Goal: Task Accomplishment & Management: Use online tool/utility

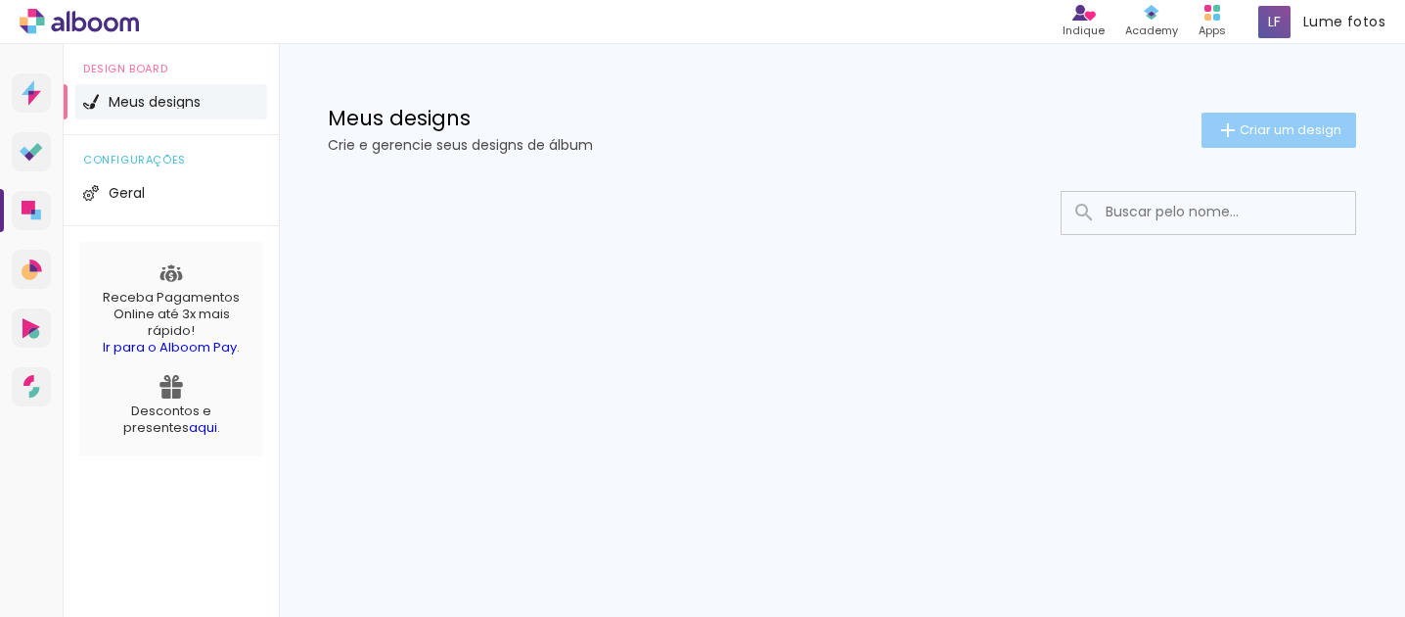
click at [1247, 136] on span "Criar um design" at bounding box center [1291, 129] width 102 height 13
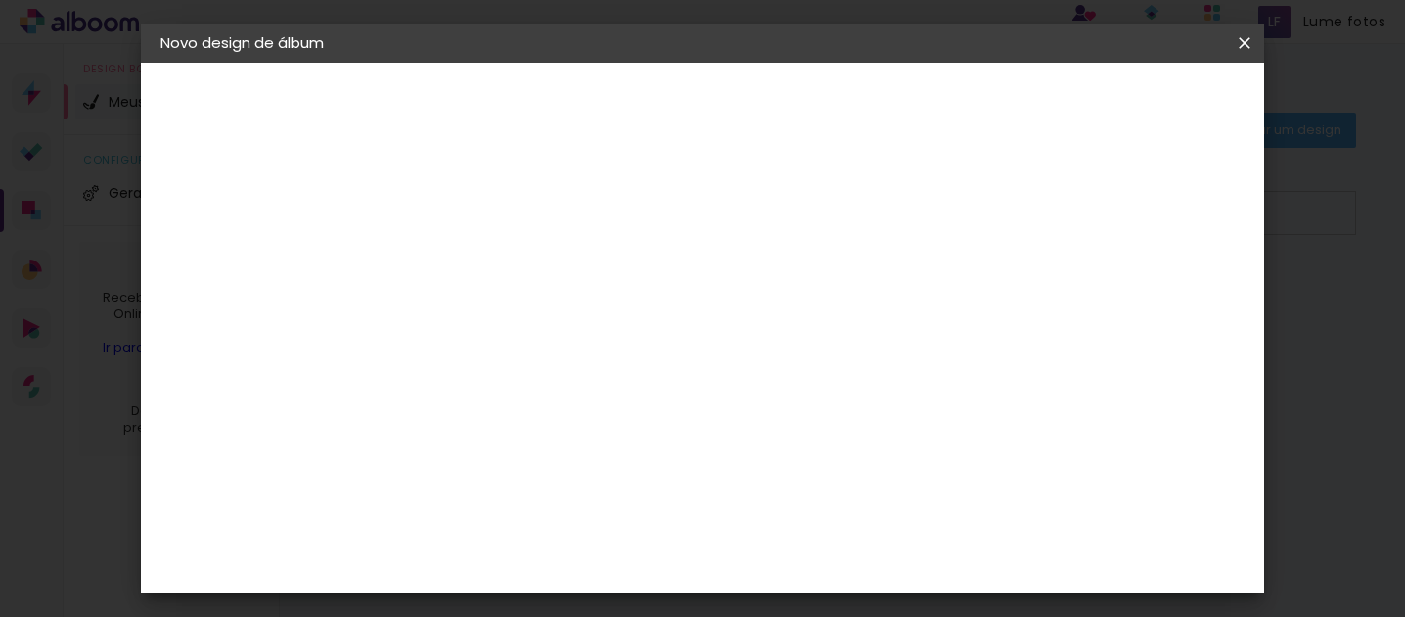
click at [481, 271] on input at bounding box center [481, 263] width 0 height 30
type input "l"
type input "GGYU"
type paper-input "GGYU"
click at [0, 0] on slot "Avançar" at bounding box center [0, 0] width 0 height 0
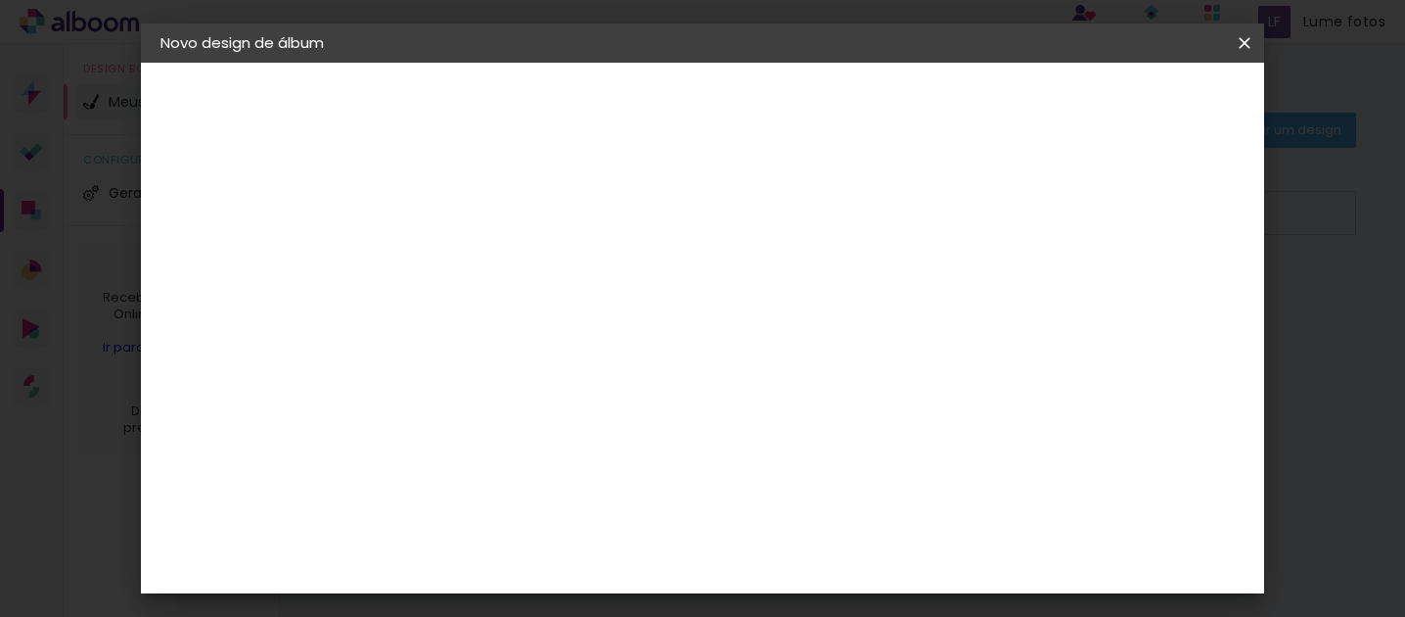
click at [0, 0] on slot "Tamanho Livre" at bounding box center [0, 0] width 0 height 0
click at [536, 440] on div "Amplicolor" at bounding box center [509, 444] width 84 height 16
click at [636, 426] on paper-item "Amplicolor" at bounding box center [530, 443] width 211 height 43
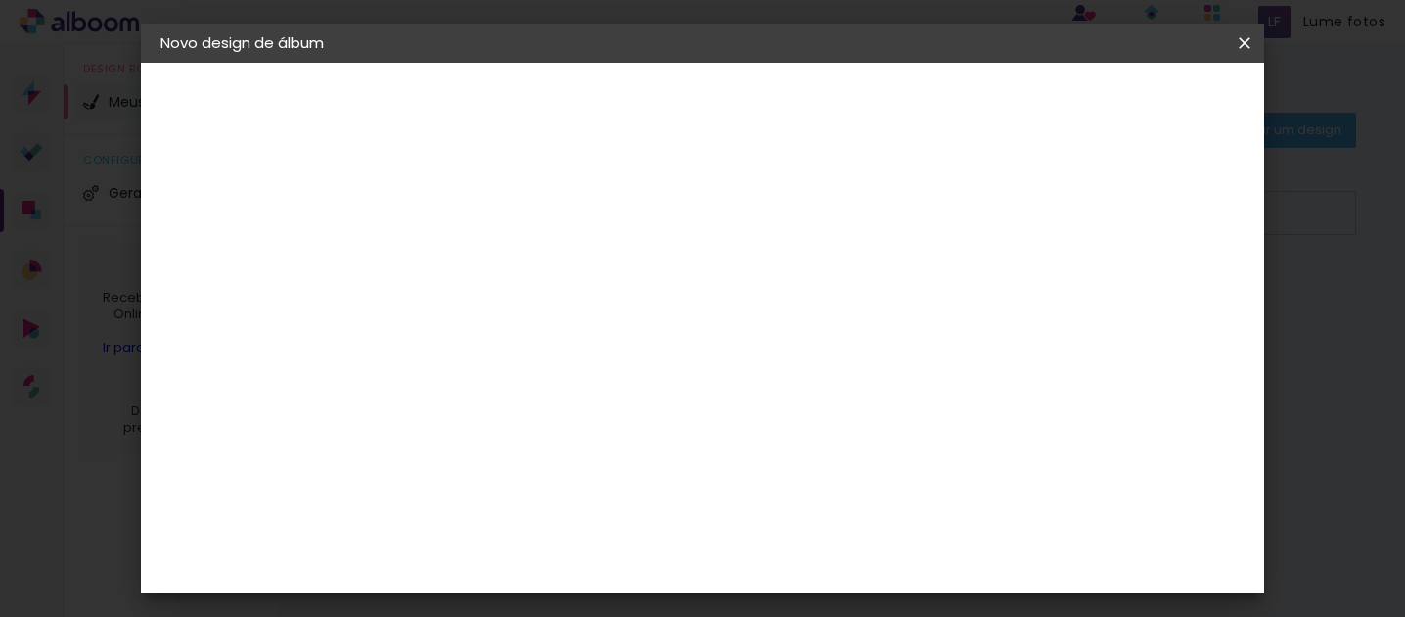
click at [847, 92] on paper-button "Avançar" at bounding box center [799, 103] width 96 height 33
click at [685, 287] on span "20 × 25 cm" at bounding box center [649, 299] width 72 height 40
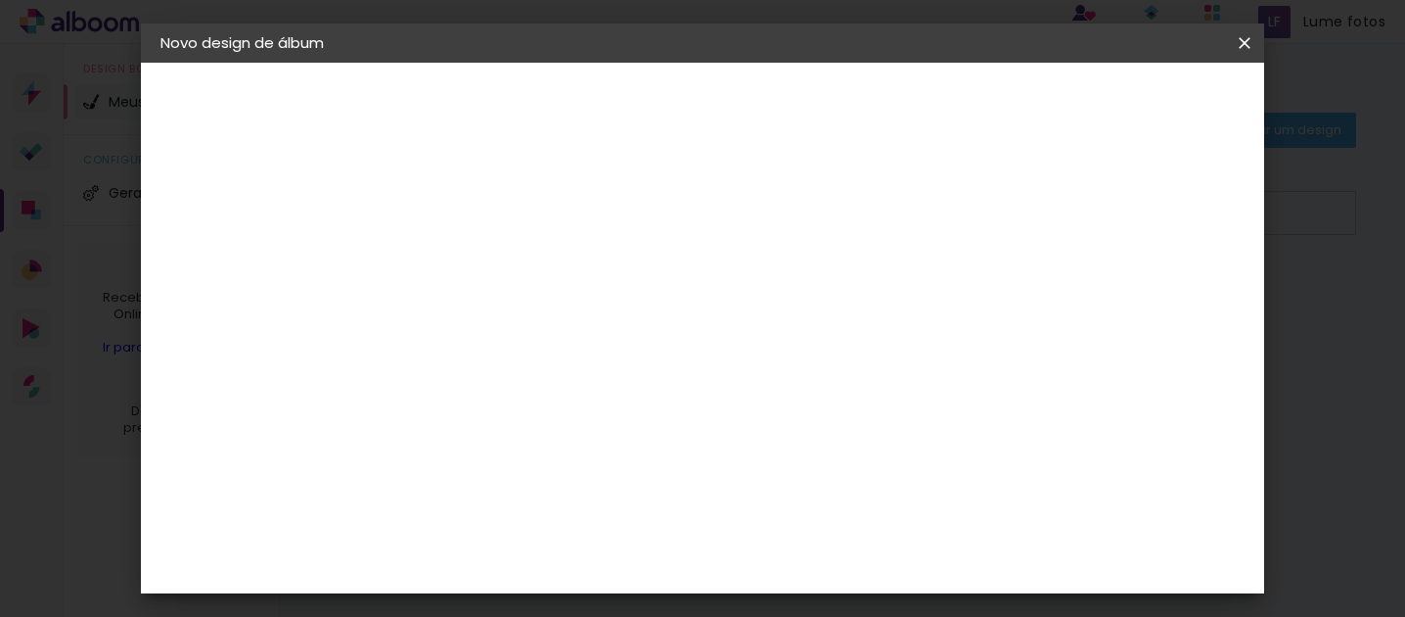
click at [0, 0] on slot "Avançar" at bounding box center [0, 0] width 0 height 0
type input "3"
type paper-input "3"
click at [490, 203] on input "3" at bounding box center [466, 211] width 68 height 24
type input "4"
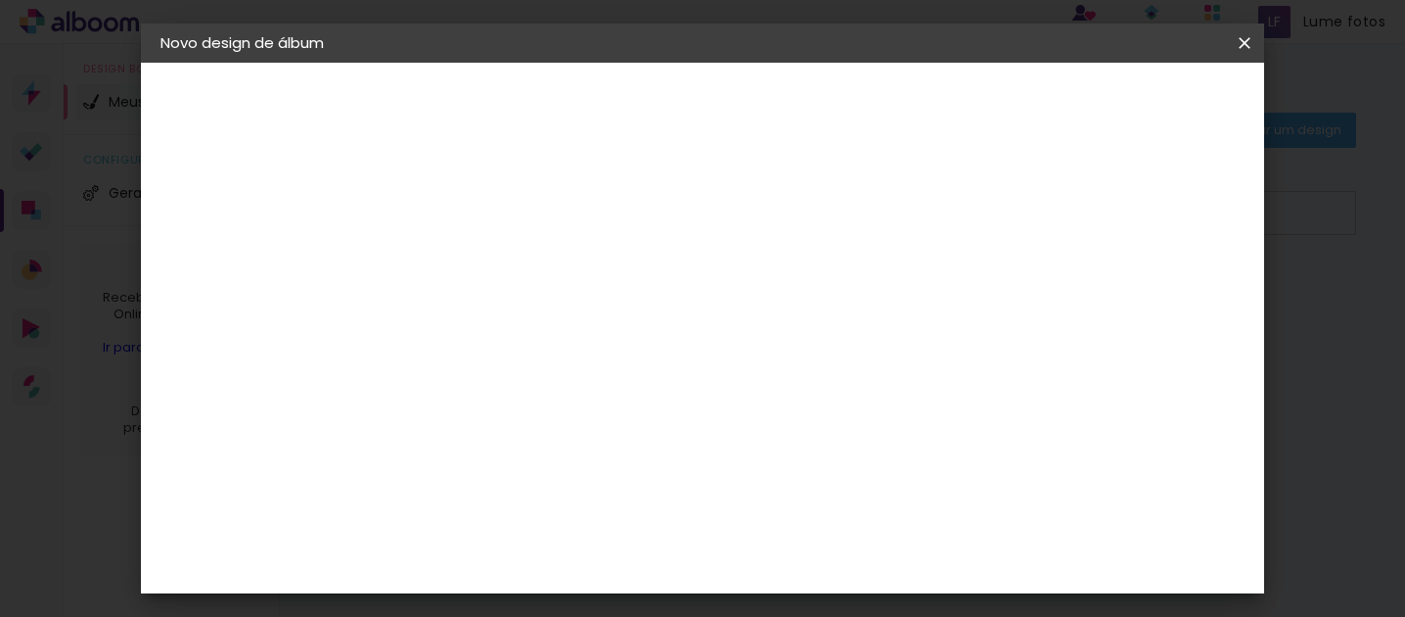
type paper-input "4"
click at [490, 203] on input "4" at bounding box center [466, 211] width 68 height 24
type input "5"
type paper-input "5"
click at [490, 203] on input "5" at bounding box center [466, 211] width 68 height 24
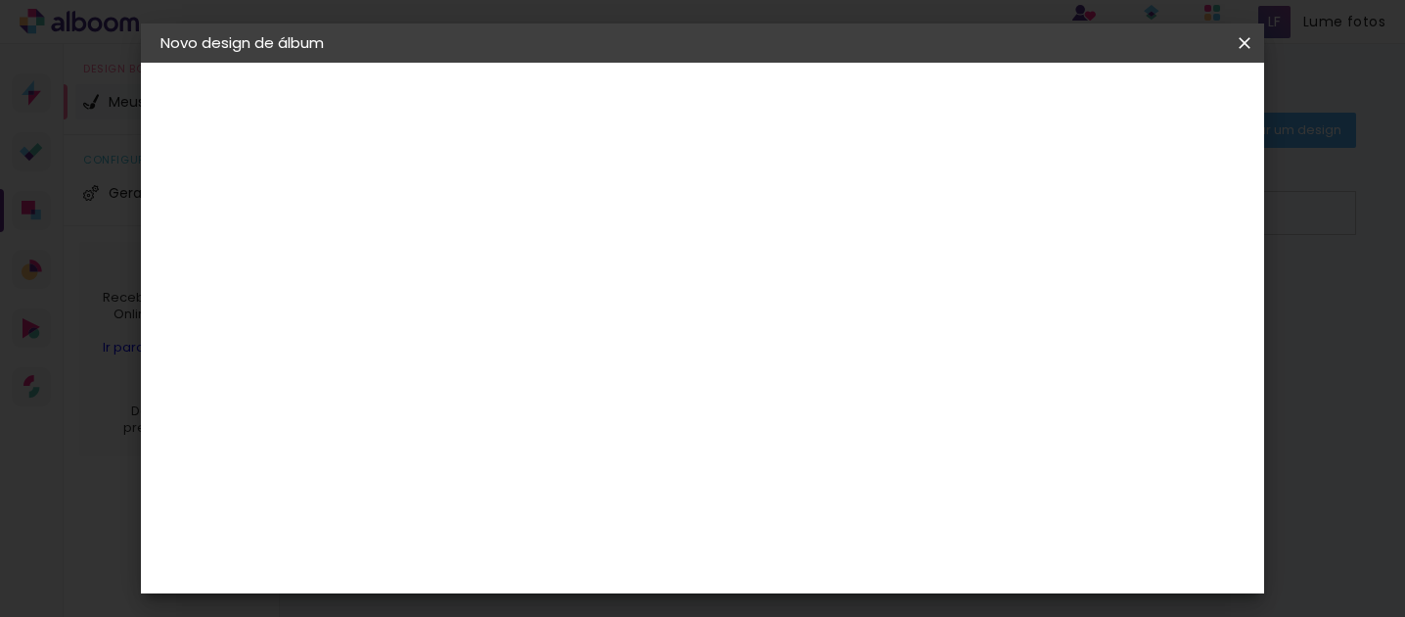
type input "6"
type paper-input "6"
click at [490, 203] on input "6" at bounding box center [466, 211] width 68 height 24
type input "7"
type paper-input "7"
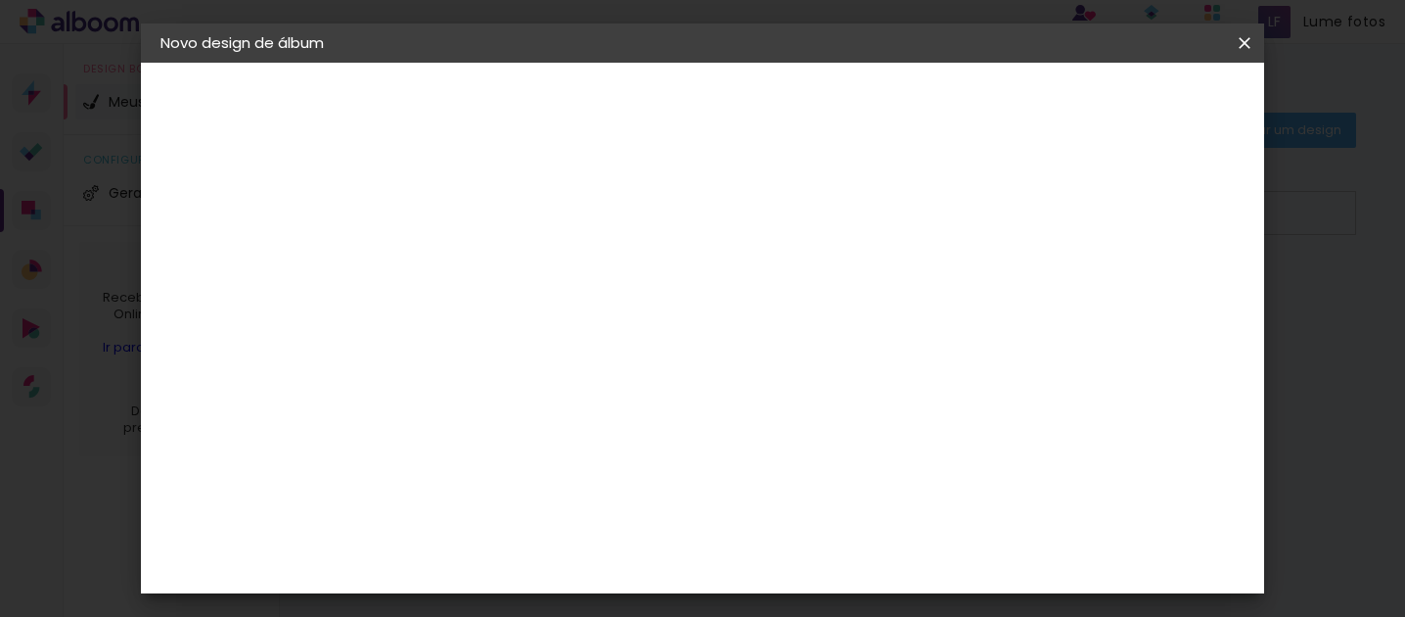
click at [490, 203] on input "7" at bounding box center [466, 211] width 68 height 24
type input "8"
type paper-input "8"
click at [490, 203] on input "8" at bounding box center [466, 211] width 68 height 24
type input "9"
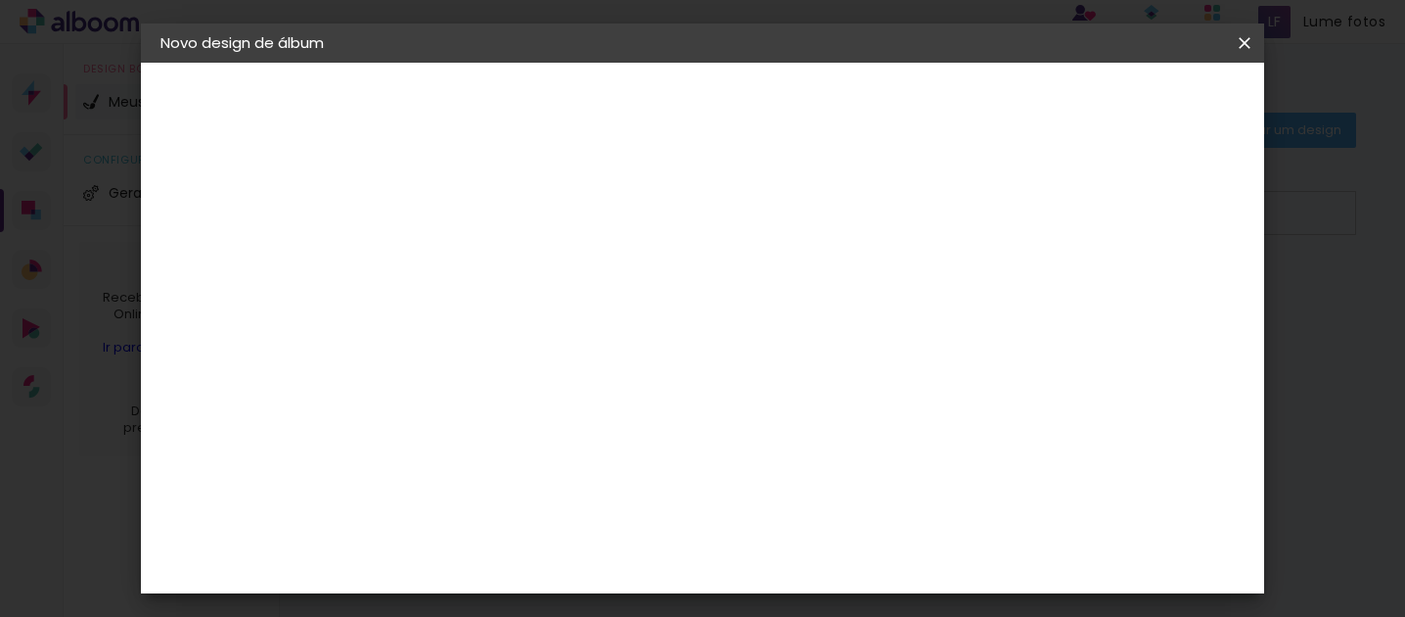
type paper-input "9"
click at [490, 203] on input "9" at bounding box center [466, 211] width 68 height 24
type input "10"
type paper-input "10"
click at [490, 203] on input "10" at bounding box center [466, 211] width 68 height 24
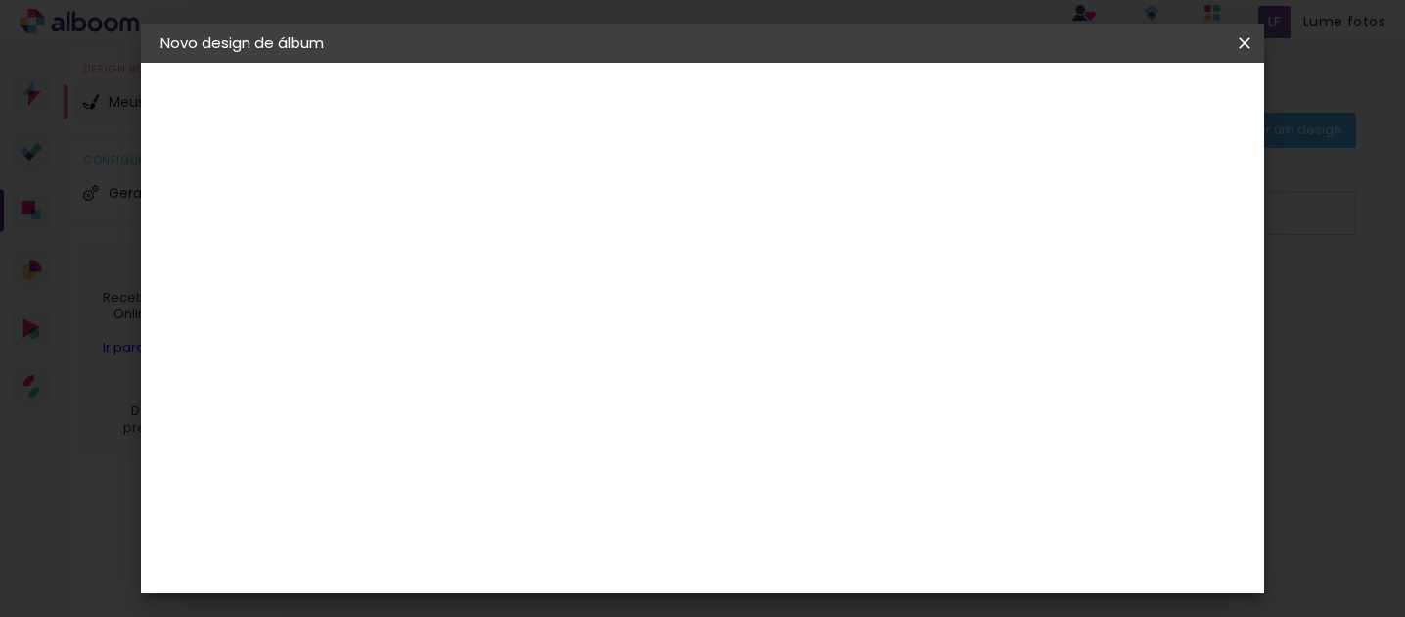
type input "11"
type paper-input "11"
click at [490, 203] on input "11" at bounding box center [466, 211] width 68 height 24
type input "10"
type paper-input "10"
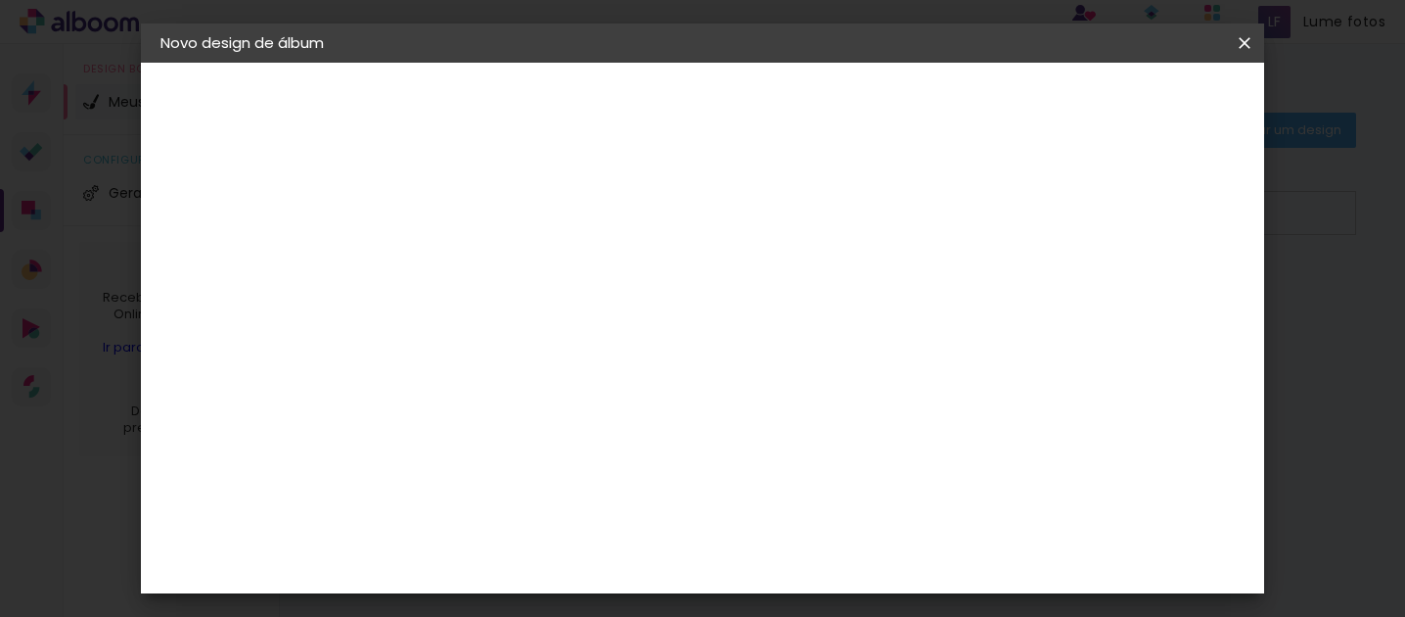
click at [493, 219] on input "10" at bounding box center [466, 211] width 68 height 24
click at [503, 503] on div "Clássica" at bounding box center [499, 511] width 64 height 16
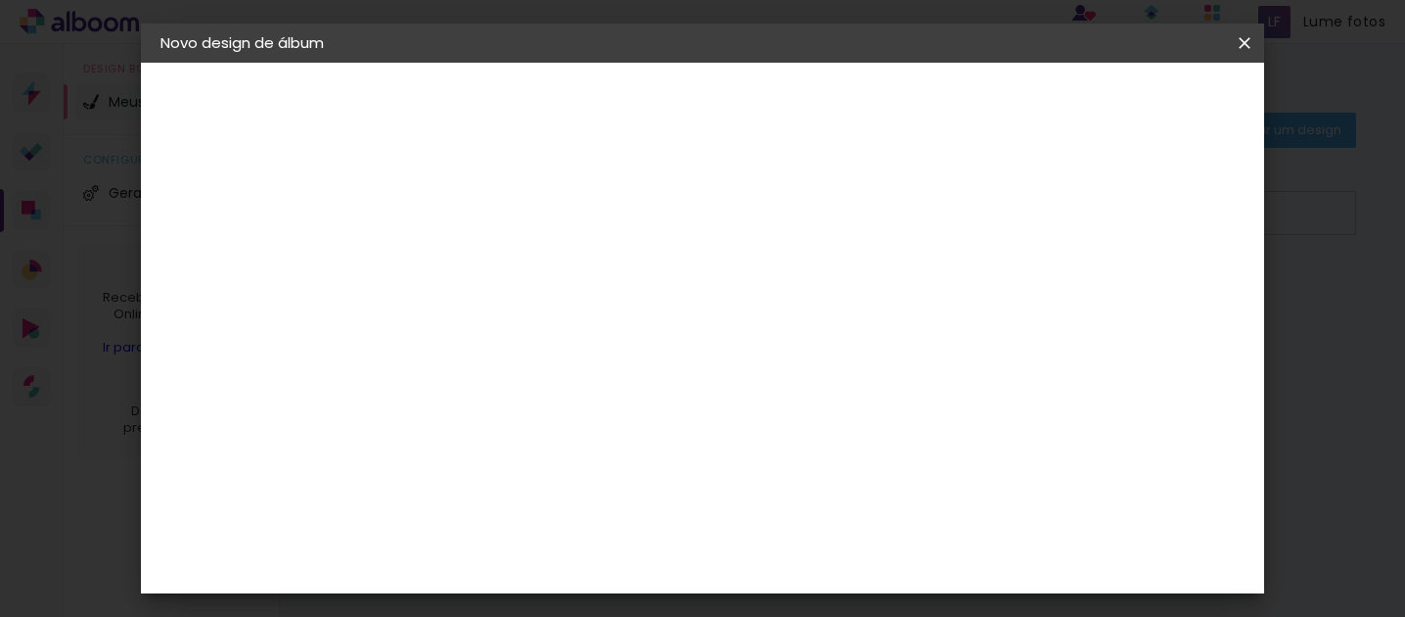
click at [615, 489] on paper-item "Clássica" at bounding box center [530, 510] width 211 height 43
click at [0, 0] on slot "Avançar" at bounding box center [0, 0] width 0 height 0
click at [613, 442] on span "10 × 15" at bounding box center [567, 468] width 91 height 52
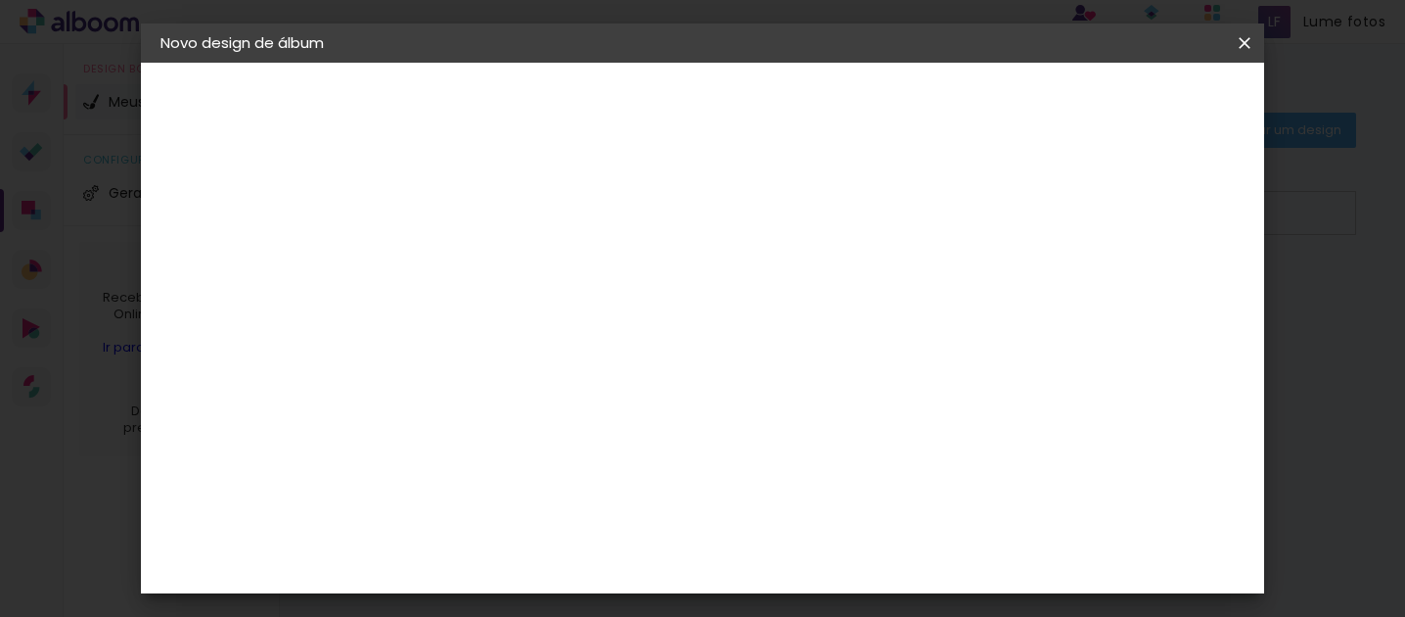
click at [0, 0] on slot "Avançar" at bounding box center [0, 0] width 0 height 0
click at [660, 114] on paper-button "Voltar" at bounding box center [619, 103] width 79 height 33
click at [0, 0] on slot "Voltar" at bounding box center [0, 0] width 0 height 0
click at [526, 442] on div "3ZERO5" at bounding box center [496, 443] width 59 height 16
click at [847, 90] on paper-button "Avançar" at bounding box center [799, 103] width 96 height 33
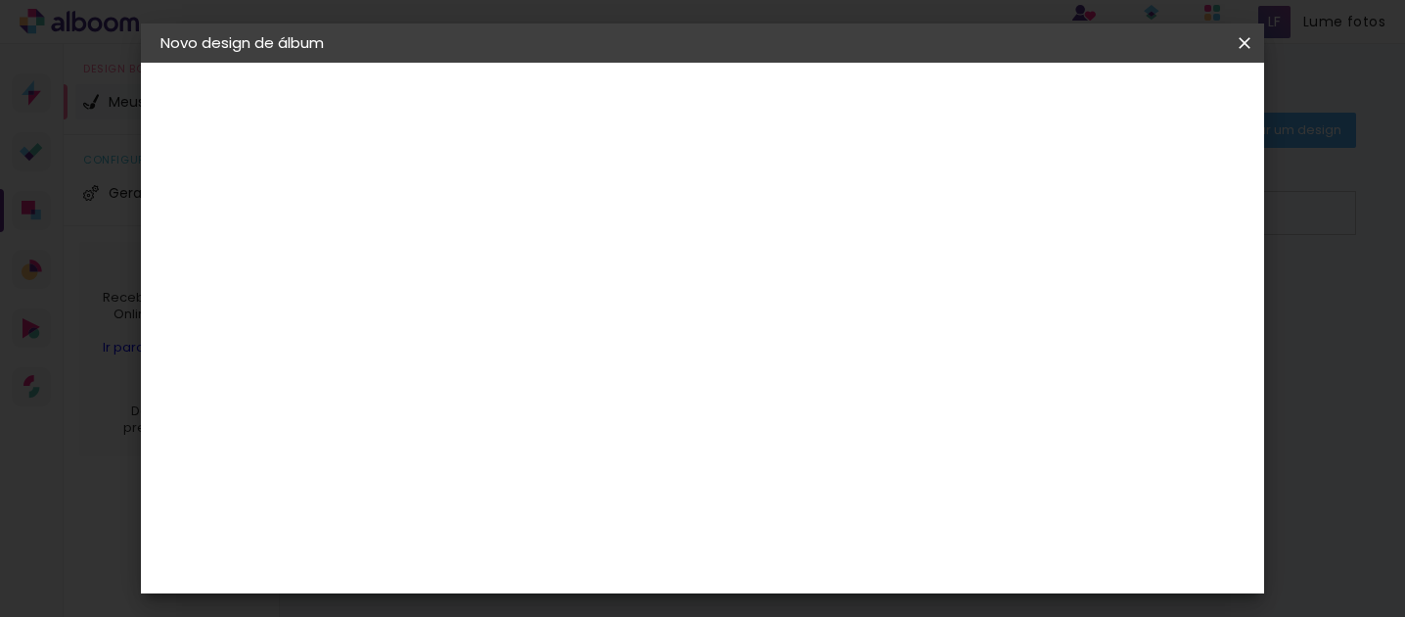
click at [580, 356] on div at bounding box center [531, 357] width 100 height 2
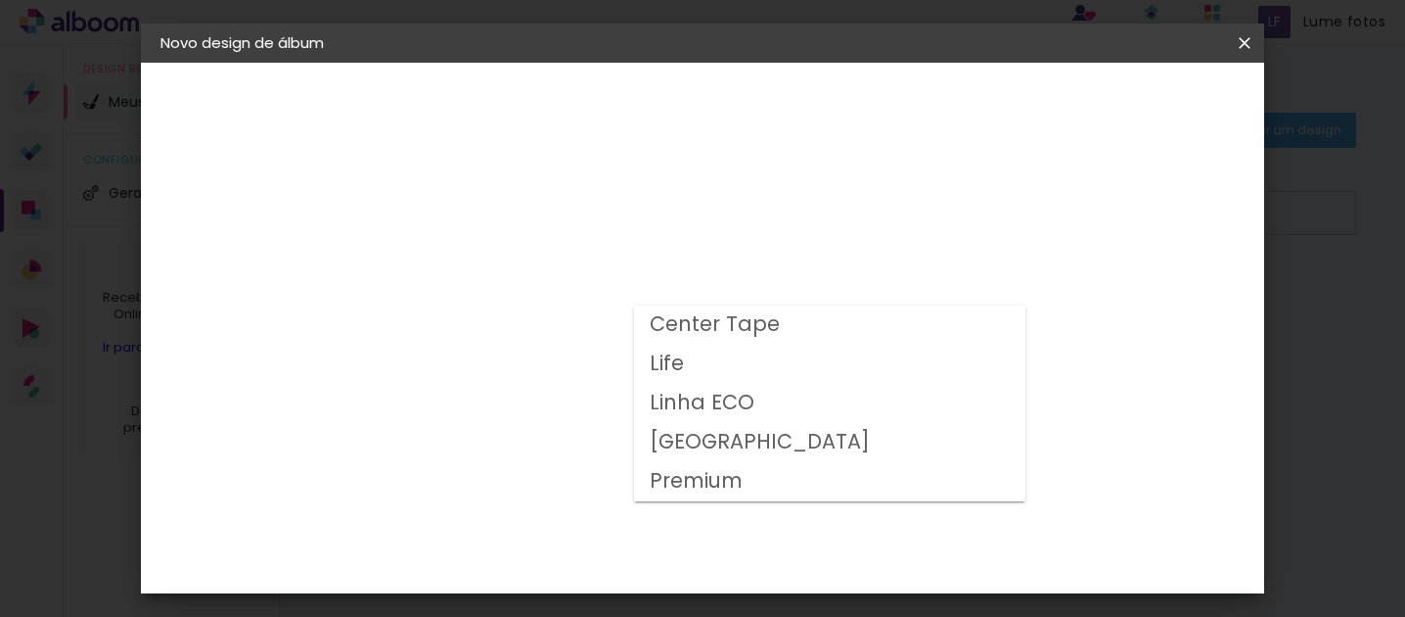
click at [636, 323] on div "Opções disponíveis Center Tape Life Linha ECO Milano Premium Tamanho Escolha o …" at bounding box center [530, 373] width 211 height 366
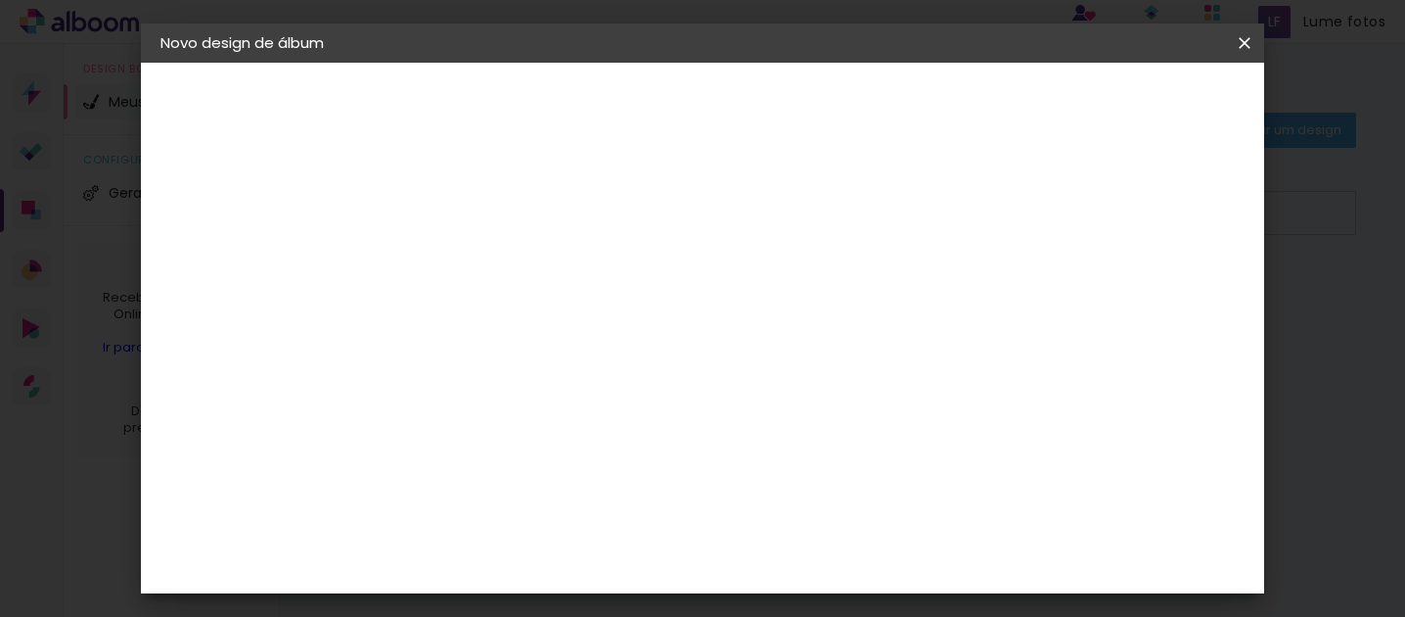
click at [587, 403] on div "Escolha o tamanho" at bounding box center [531, 446] width 114 height 91
click at [557, 328] on input "text" at bounding box center [519, 341] width 76 height 30
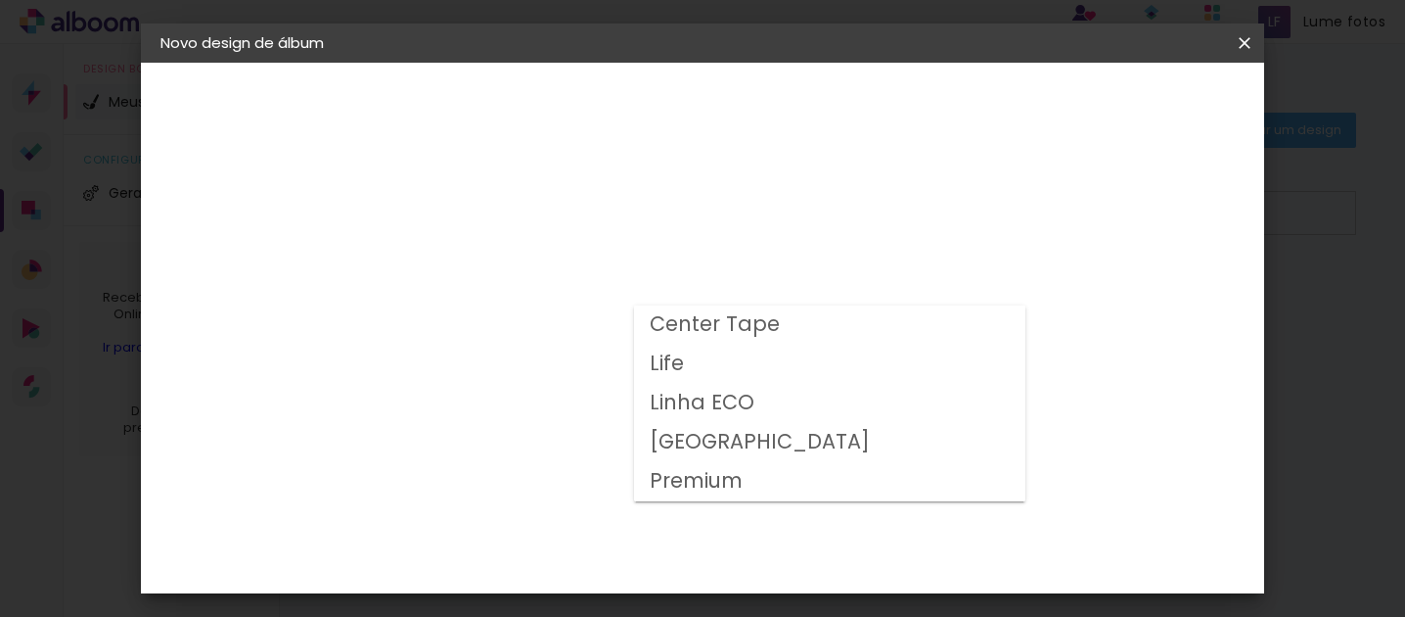
click at [754, 376] on paper-item "Life" at bounding box center [829, 363] width 391 height 39
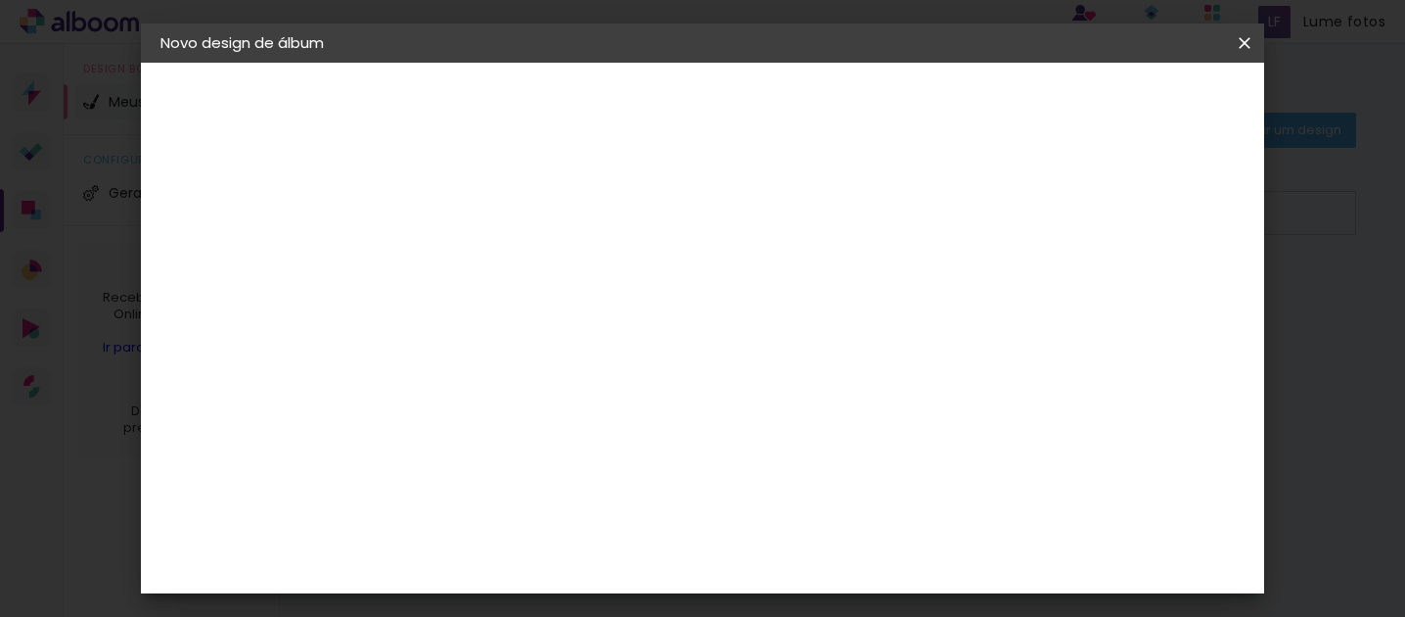
click at [720, 320] on input "Life" at bounding box center [601, 321] width 240 height 30
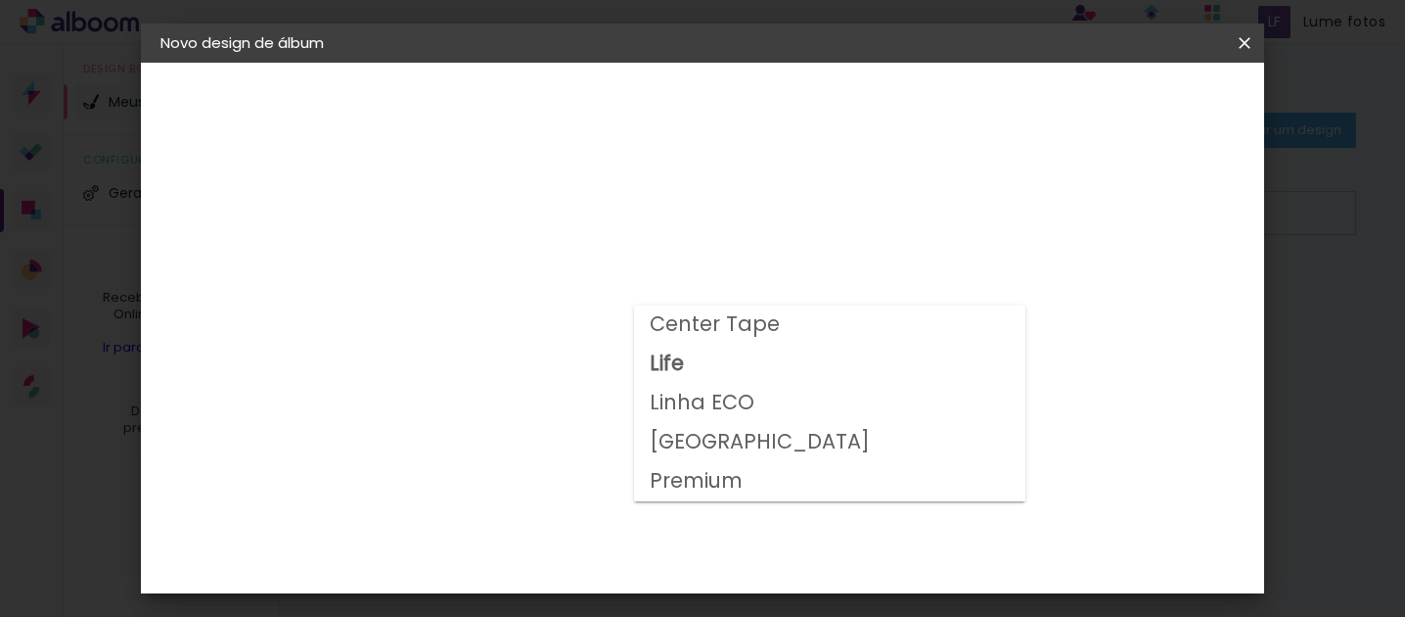
click at [0, 0] on slot "Linha ECO" at bounding box center [0, 0] width 0 height 0
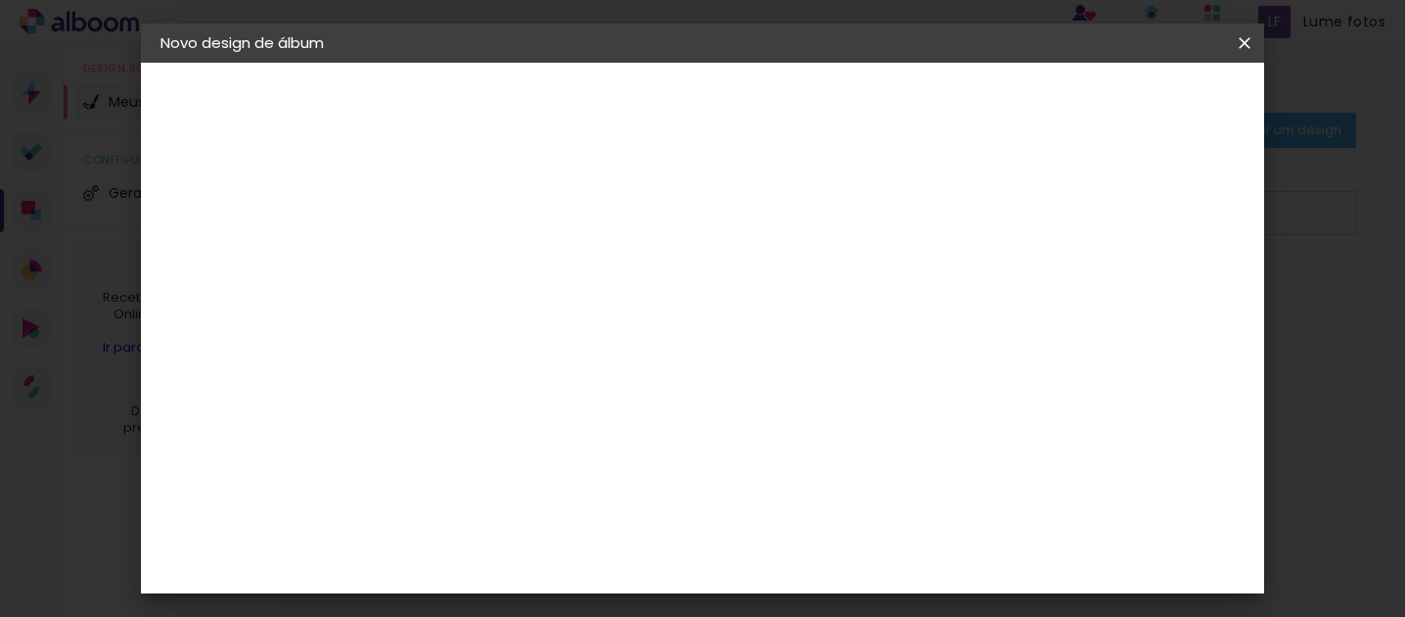
click at [720, 310] on input "Linha ECO" at bounding box center [601, 321] width 240 height 30
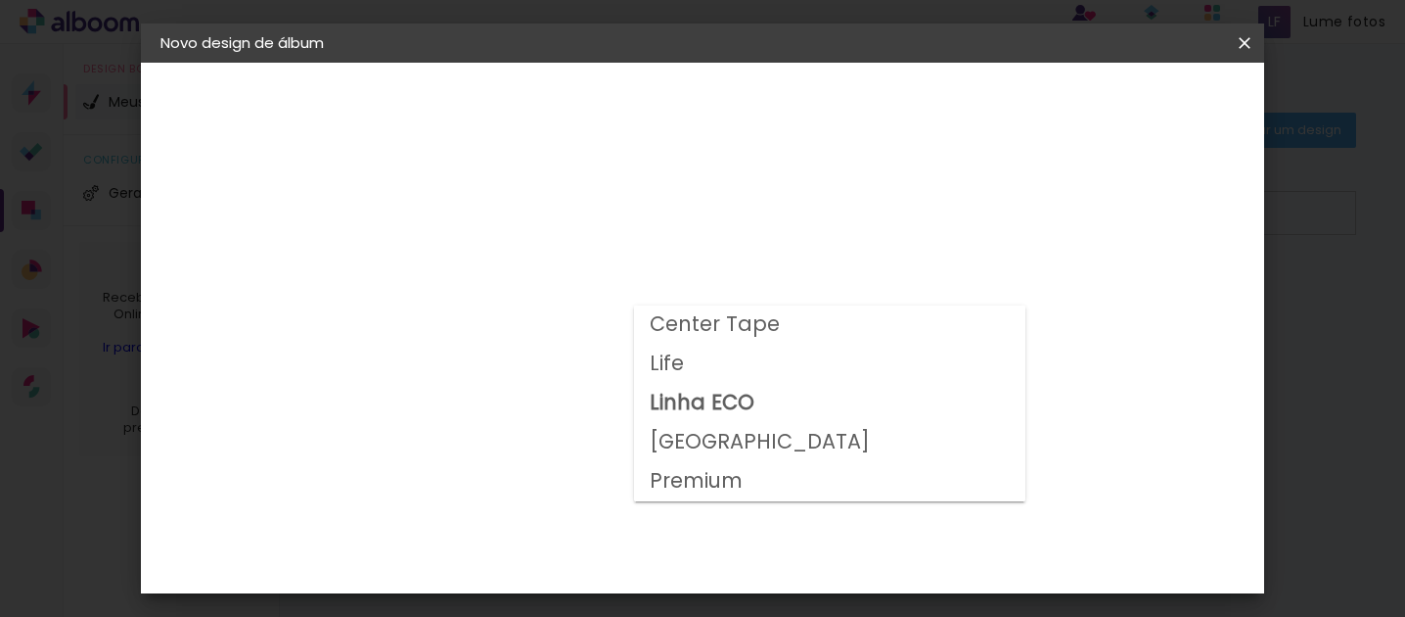
click at [722, 444] on paper-item "[GEOGRAPHIC_DATA]" at bounding box center [829, 442] width 391 height 39
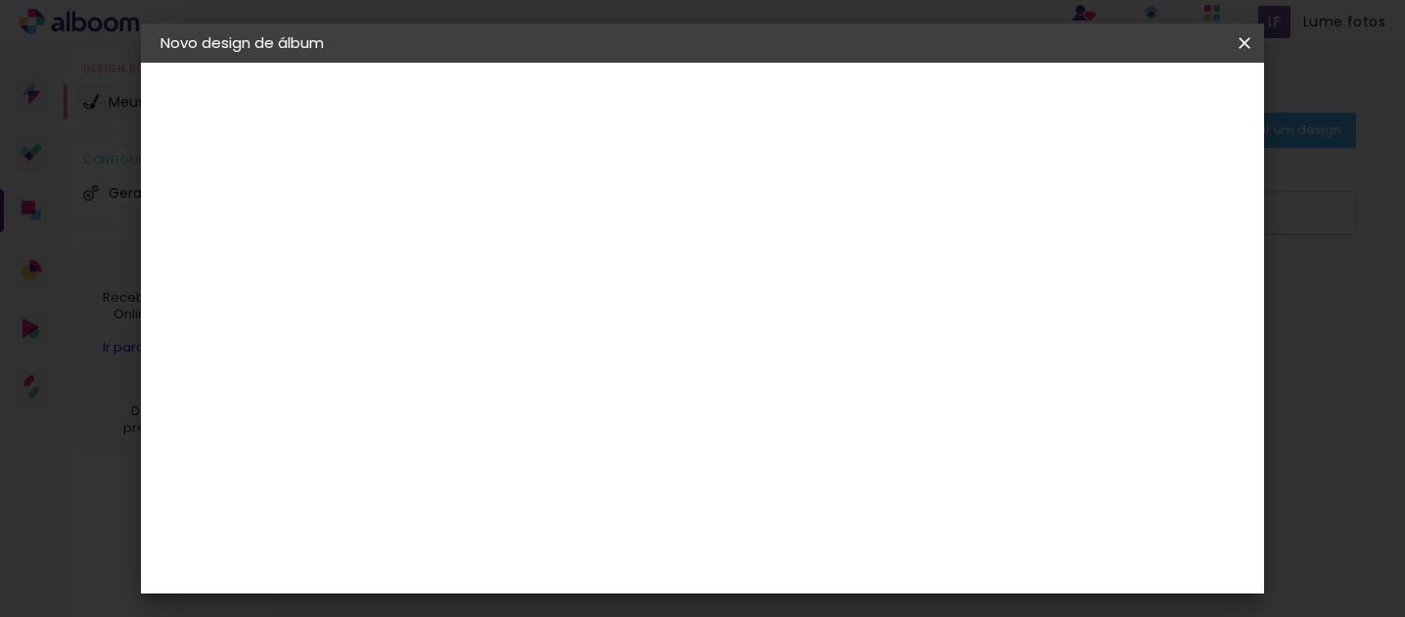
click at [690, 328] on input "[GEOGRAPHIC_DATA]" at bounding box center [601, 321] width 240 height 30
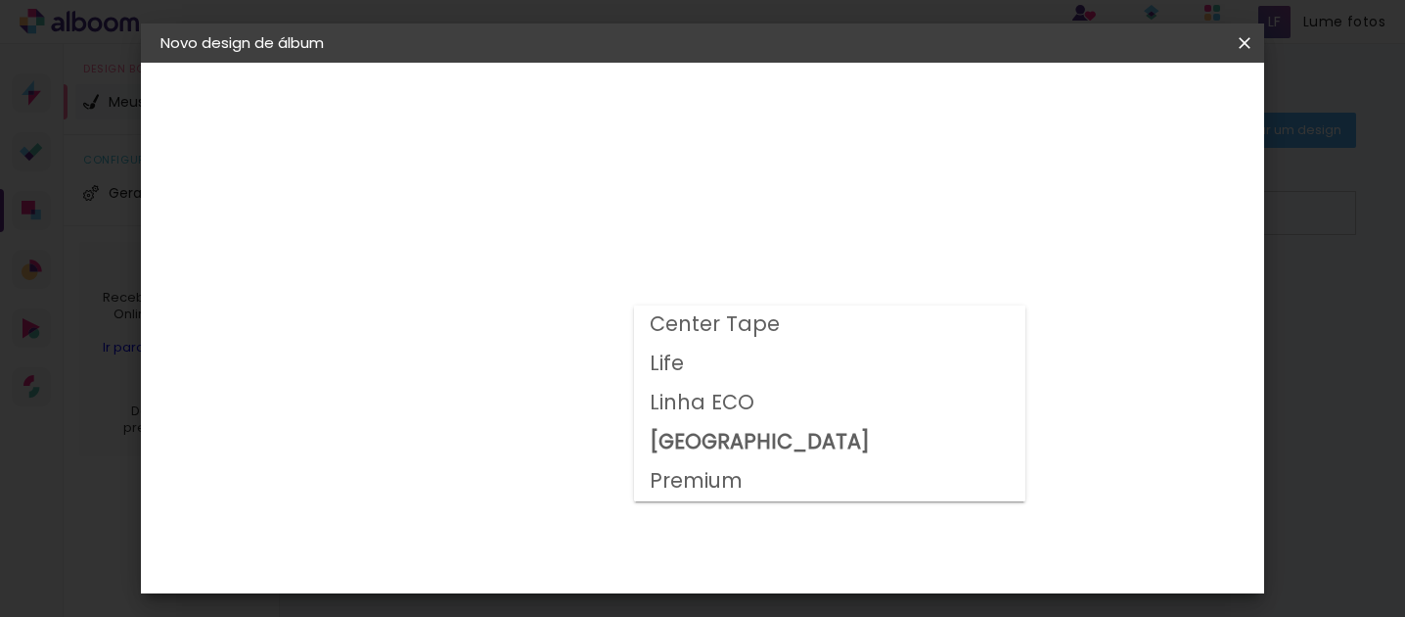
click at [0, 0] on slot "Premium" at bounding box center [0, 0] width 0 height 0
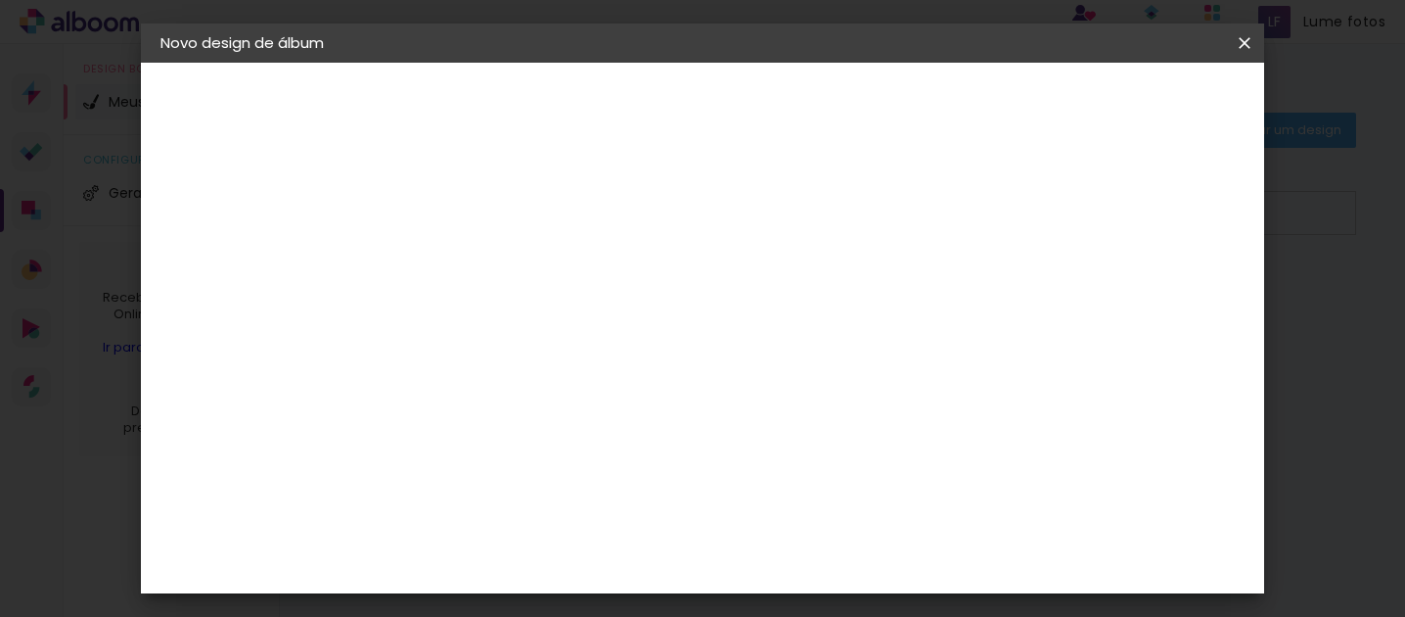
click at [689, 312] on input "Premium" at bounding box center [601, 321] width 240 height 30
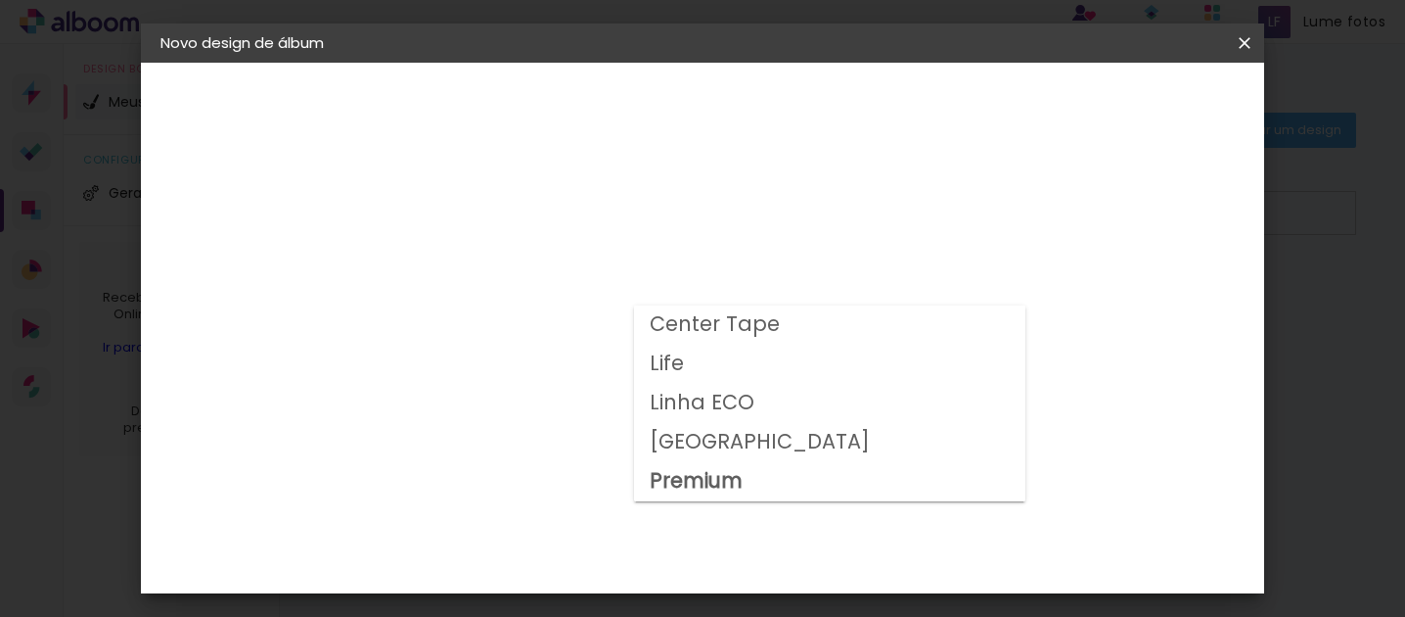
click at [0, 0] on slot "Center Tape" at bounding box center [0, 0] width 0 height 0
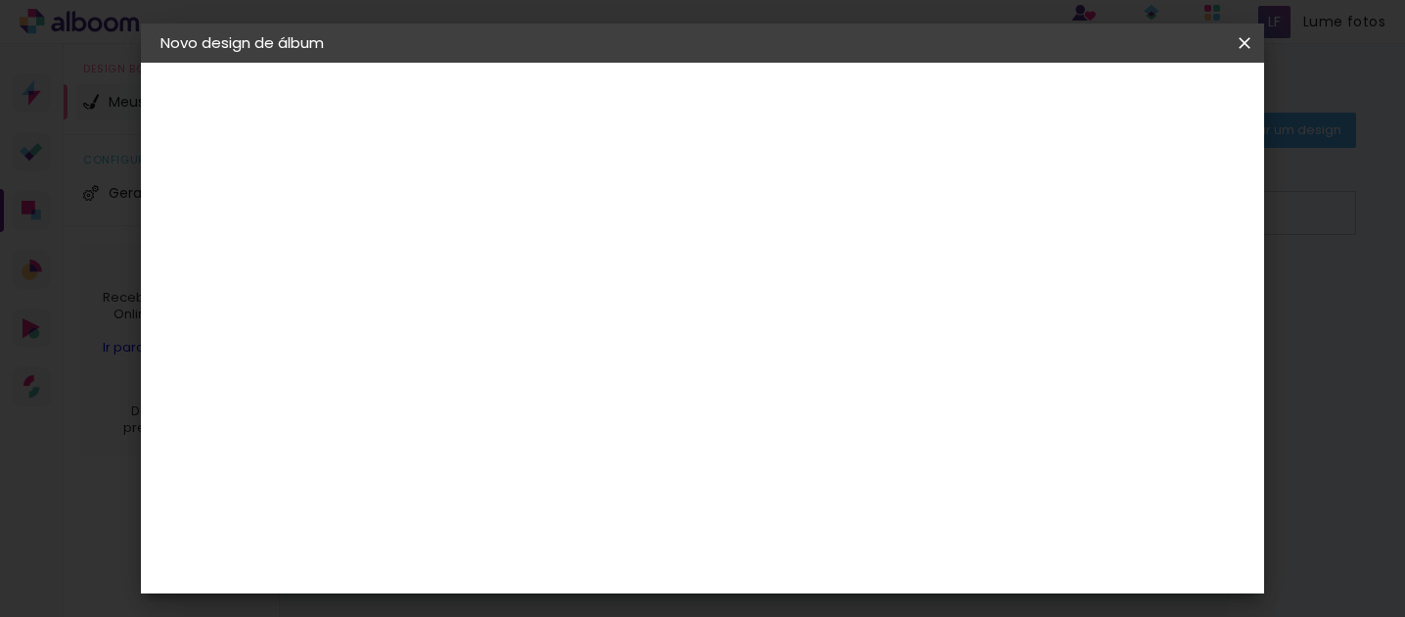
click at [720, 333] on input "Center Tape" at bounding box center [601, 321] width 240 height 30
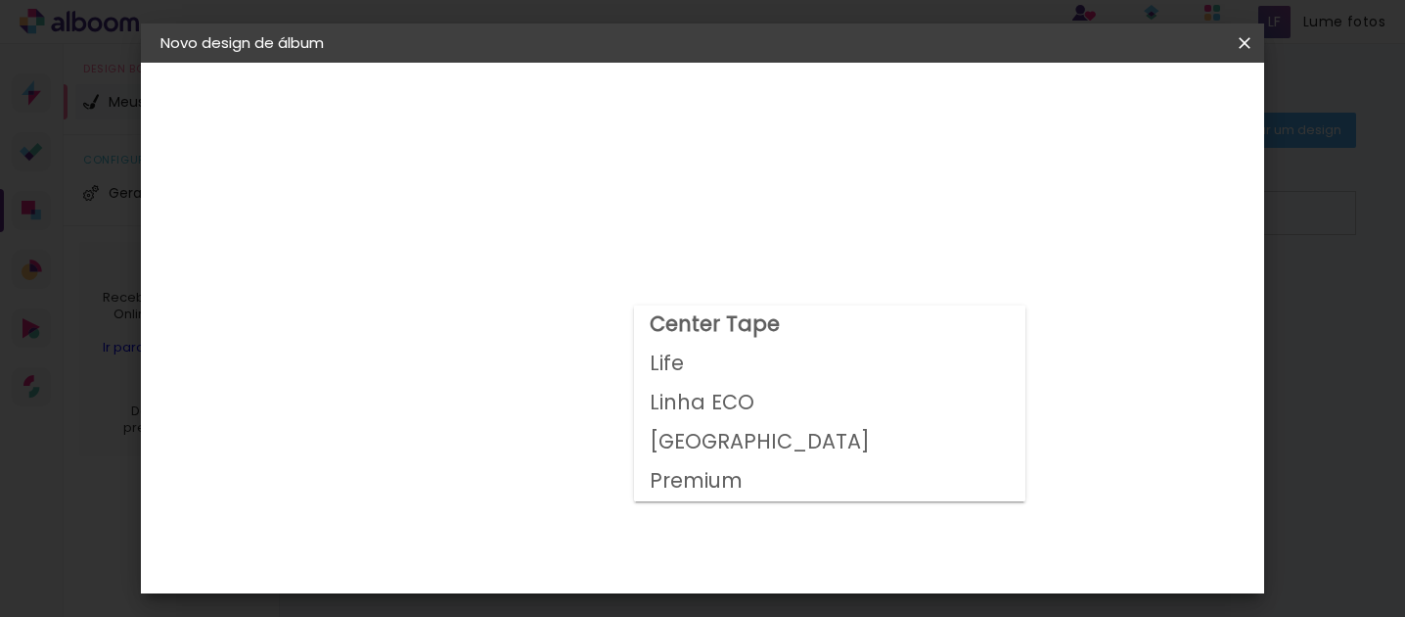
click at [729, 371] on paper-item "Life" at bounding box center [829, 363] width 391 height 39
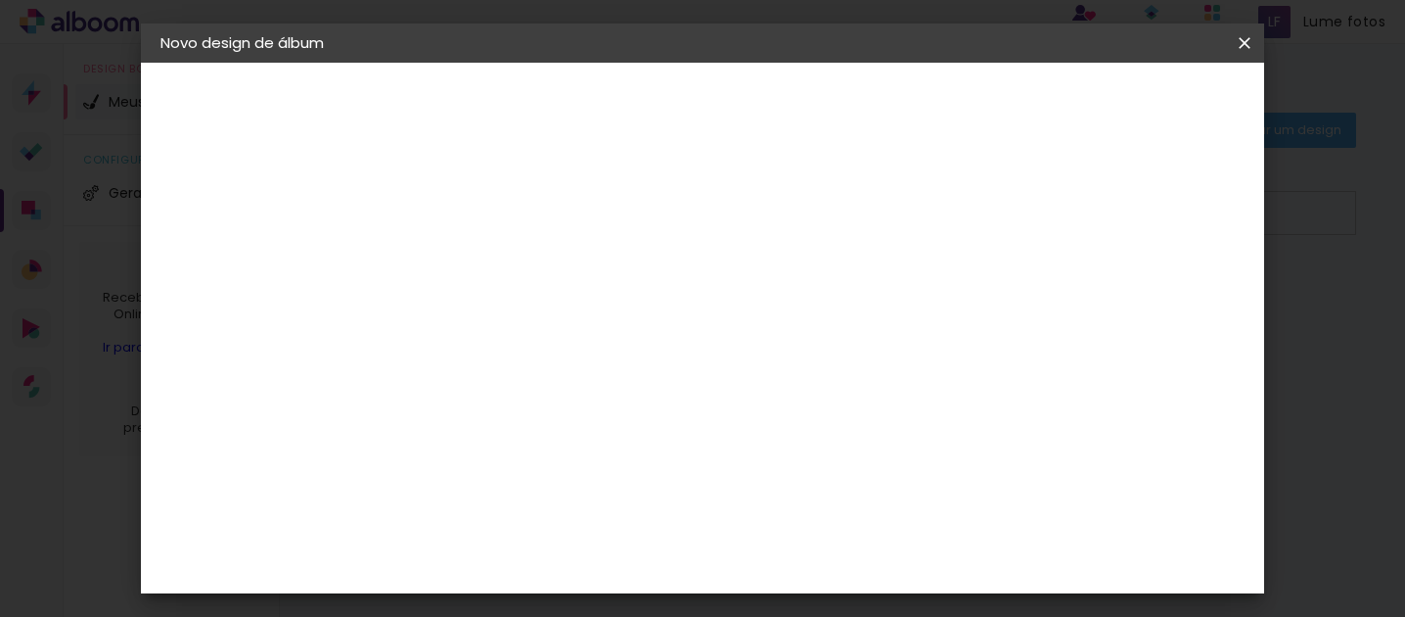
scroll to position [6, 0]
click at [708, 322] on input "Life" at bounding box center [601, 315] width 240 height 30
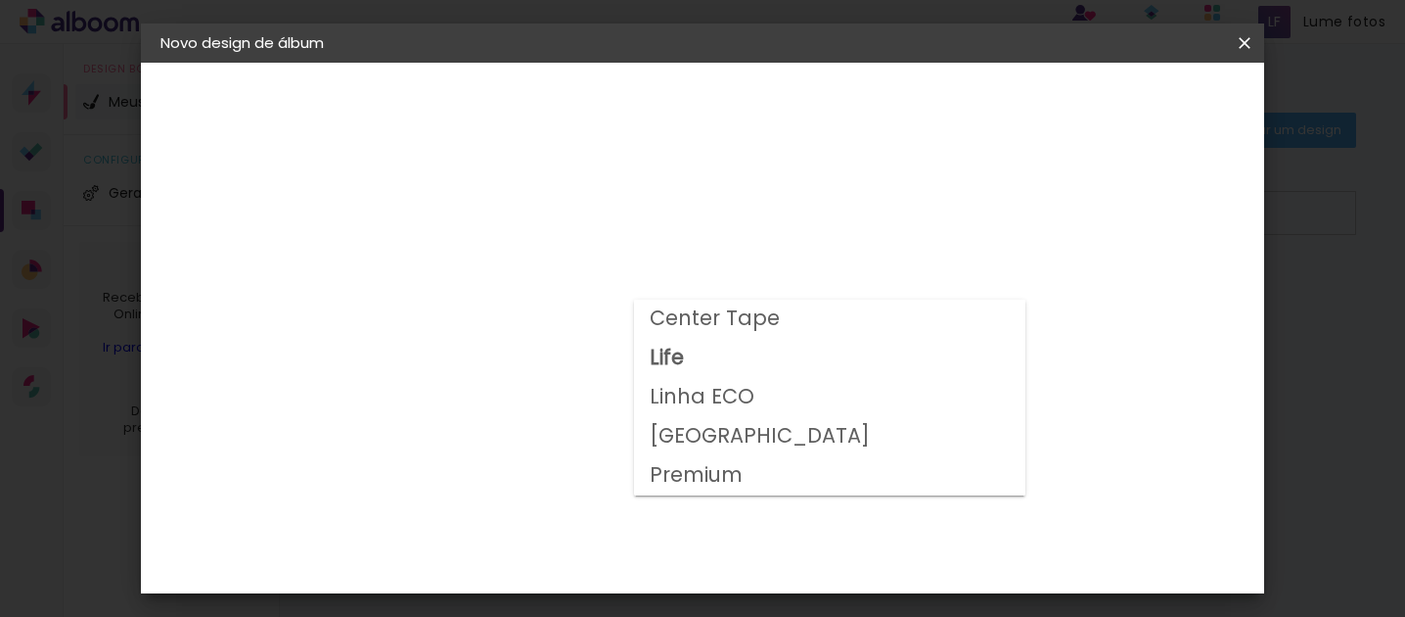
click at [0, 0] on slot "[GEOGRAPHIC_DATA]" at bounding box center [0, 0] width 0 height 0
type input "[GEOGRAPHIC_DATA]"
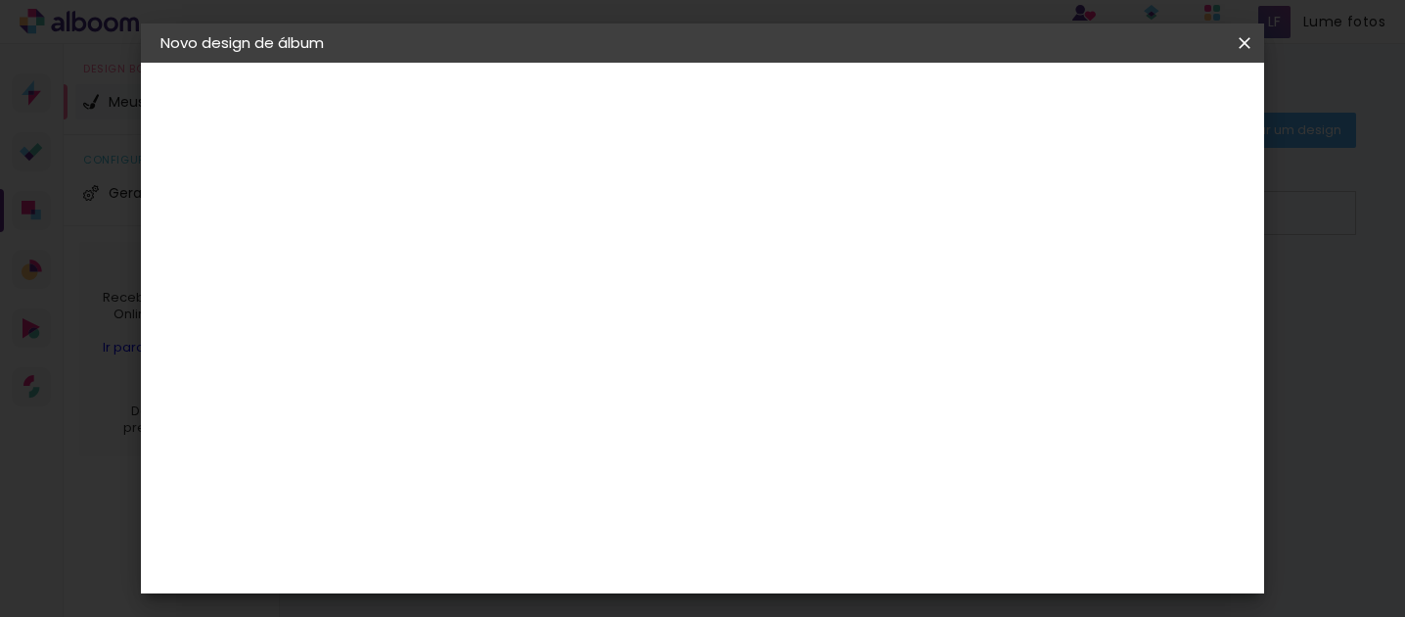
scroll to position [378, 0]
click at [541, 422] on div "Álbum&Cia" at bounding box center [510, 416] width 86 height 16
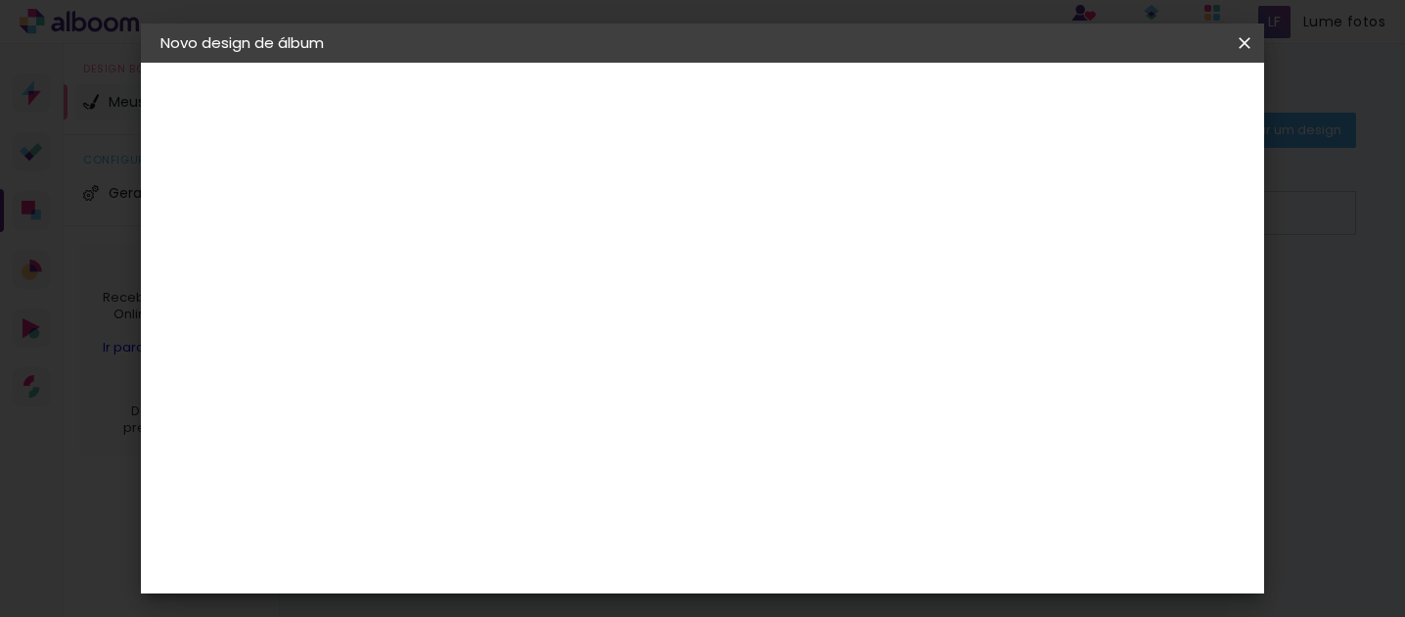
click at [636, 405] on paper-item "Álbum&Cia" at bounding box center [530, 415] width 211 height 43
click at [0, 0] on slot "Avançar" at bounding box center [0, 0] width 0 height 0
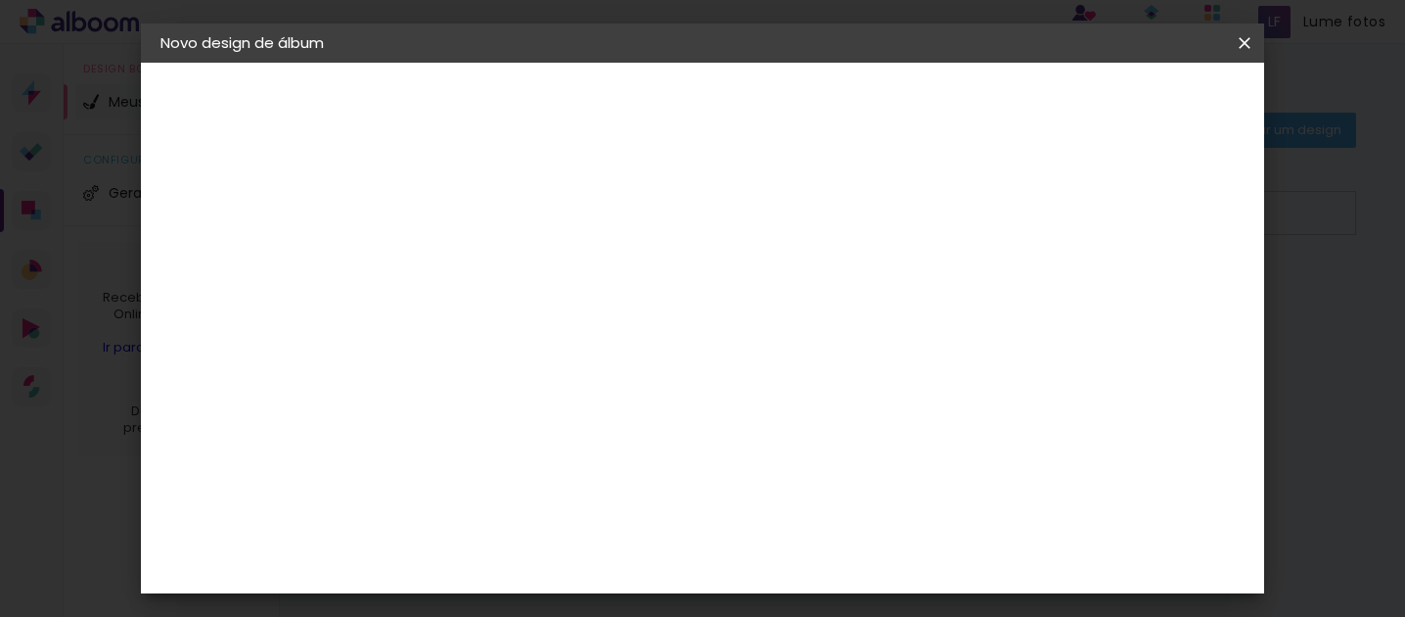
click at [800, 114] on paper-button "Avançar" at bounding box center [752, 103] width 96 height 33
click at [583, 412] on div at bounding box center [547, 390] width 72 height 44
click at [620, 215] on div at bounding box center [612, 212] width 18 height 18
type paper-checkbox "on"
click at [583, 406] on div at bounding box center [547, 390] width 72 height 44
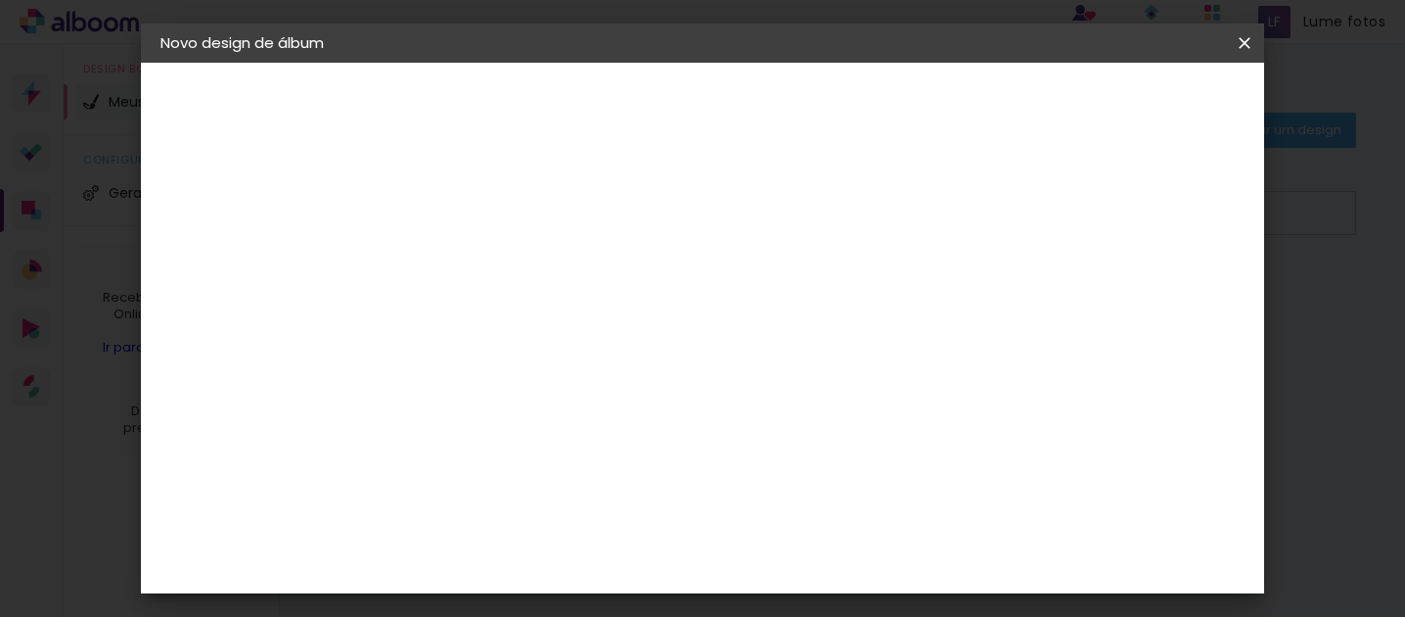
scroll to position [44, 0]
type input "9"
type paper-input "9"
type input "8"
type paper-input "8"
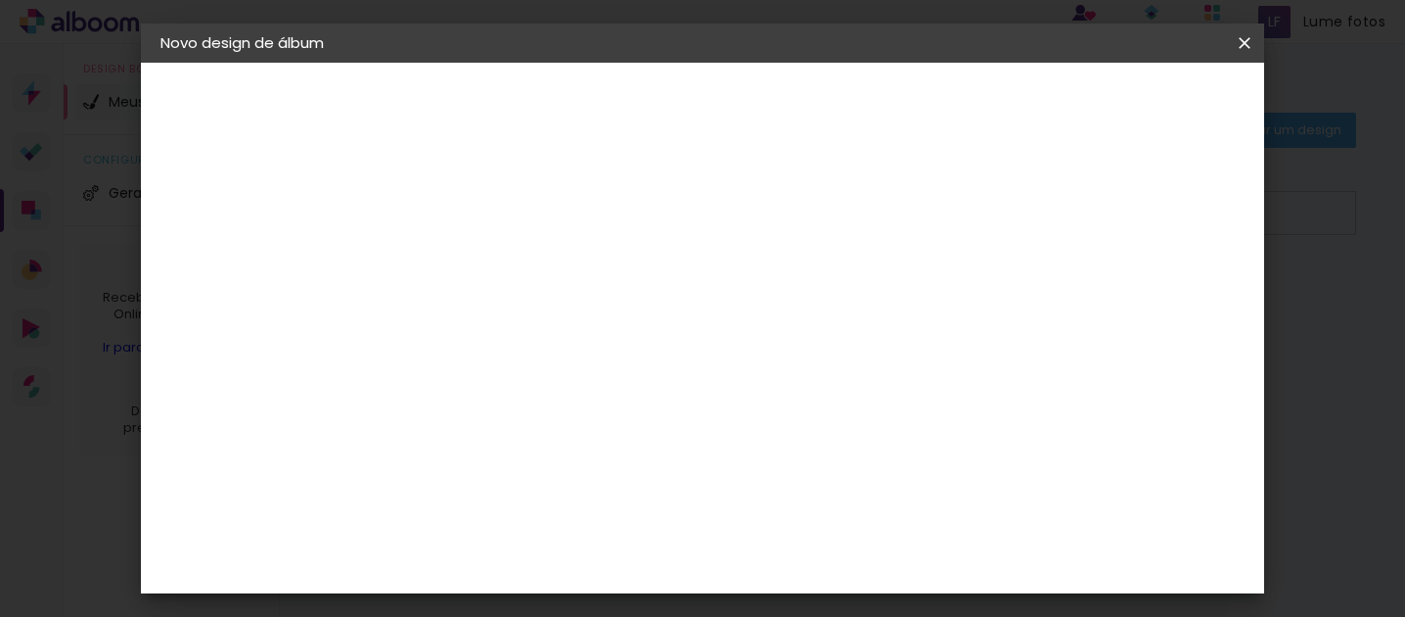
type input "7"
type paper-input "7"
type input "6"
type paper-input "6"
type input "5"
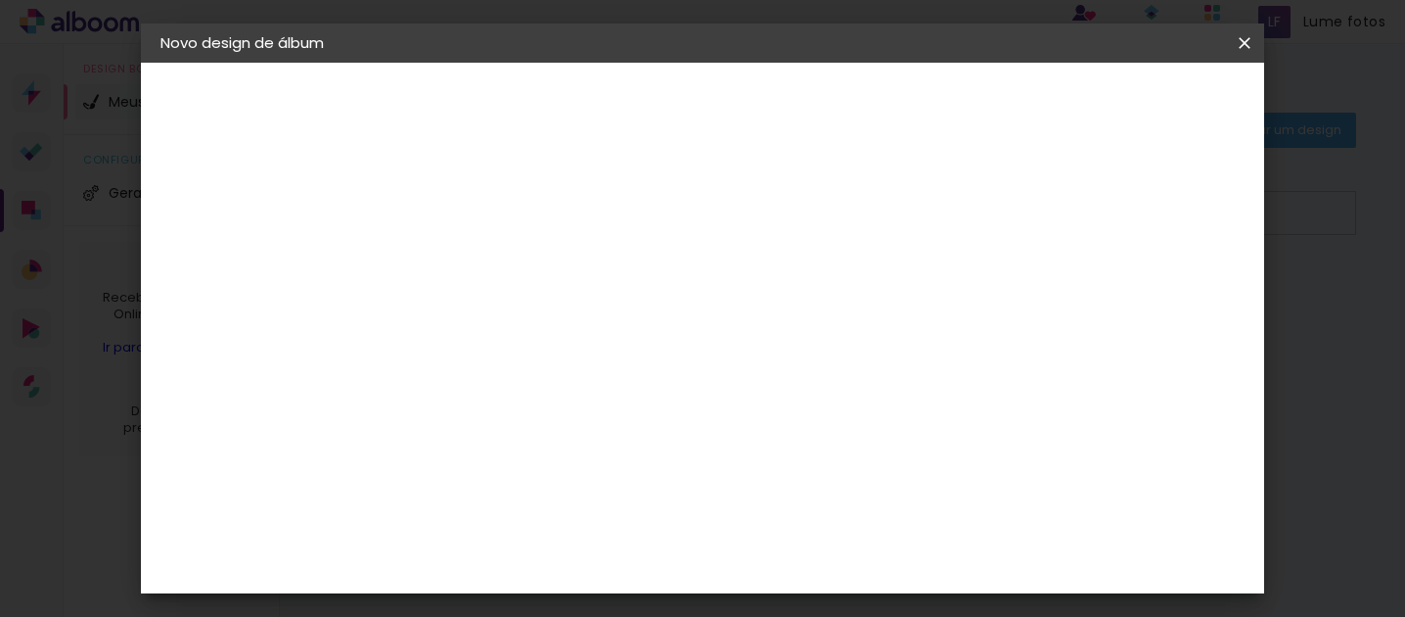
type paper-input "5"
type input "4"
type paper-input "4"
type input "3"
type paper-input "3"
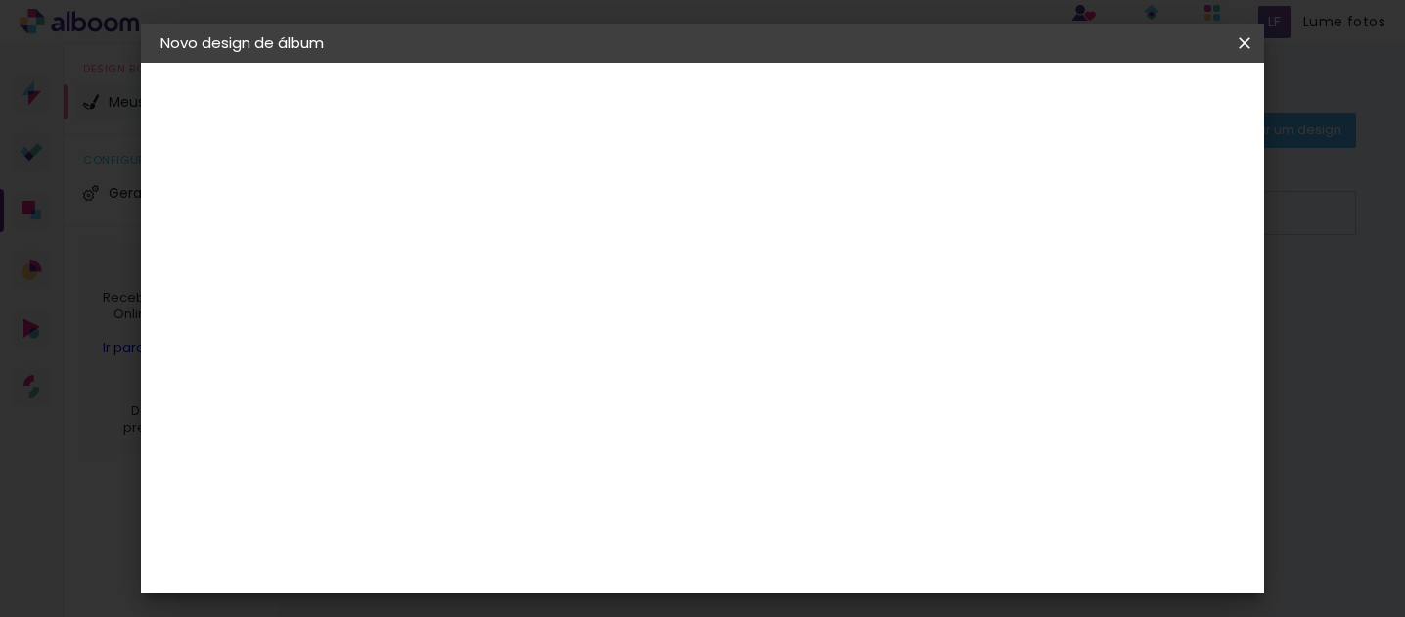
type input "2"
type paper-input "2"
type input "1"
type paper-input "1"
click at [488, 169] on input "1" at bounding box center [466, 167] width 68 height 24
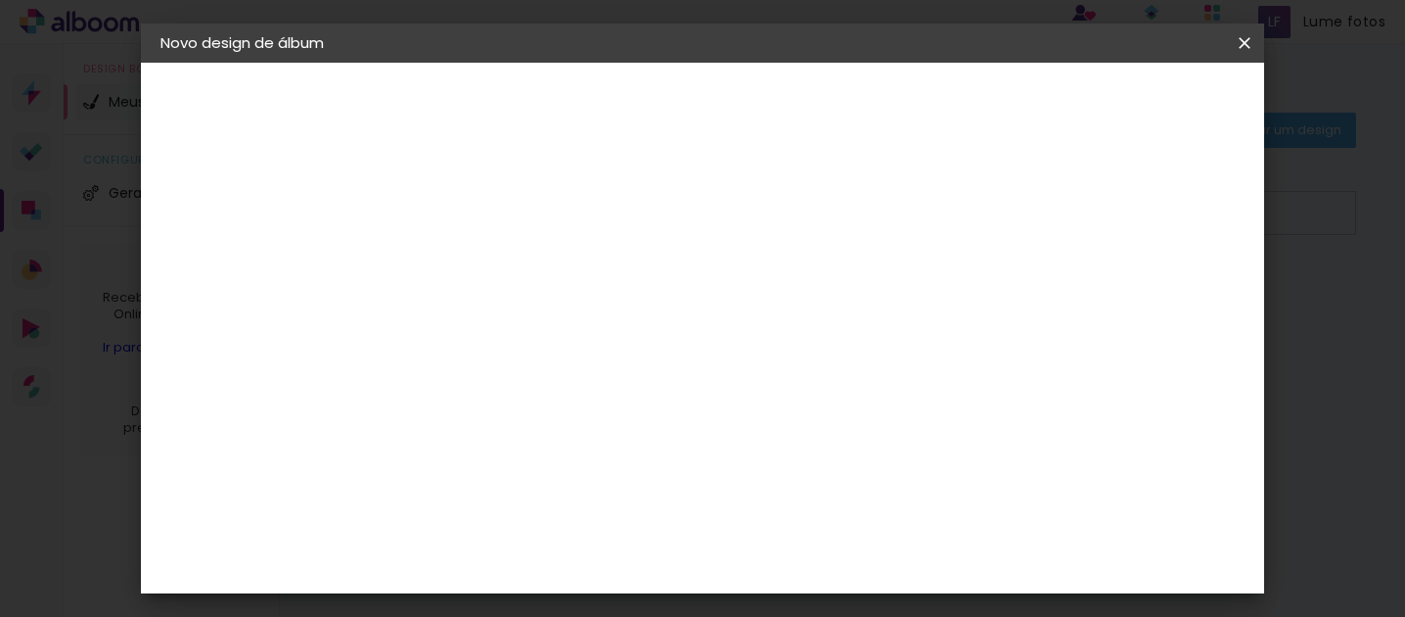
type input "2"
type paper-input "2"
click at [488, 165] on input "2" at bounding box center [466, 167] width 68 height 24
type input "3"
type paper-input "3"
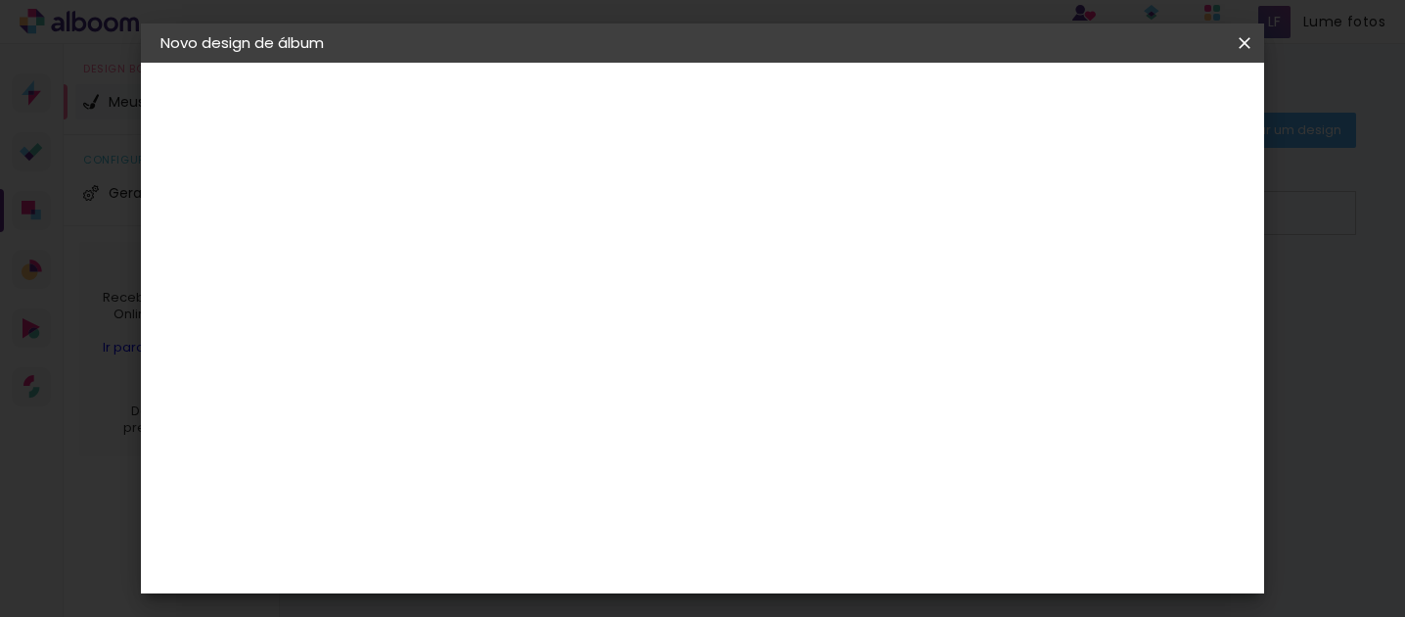
click at [488, 165] on input "3" at bounding box center [466, 167] width 68 height 24
type input "4"
type paper-input "4"
click at [488, 165] on input "4" at bounding box center [466, 167] width 68 height 24
click at [731, 97] on span "Iniciar design" at bounding box center [708, 110] width 45 height 27
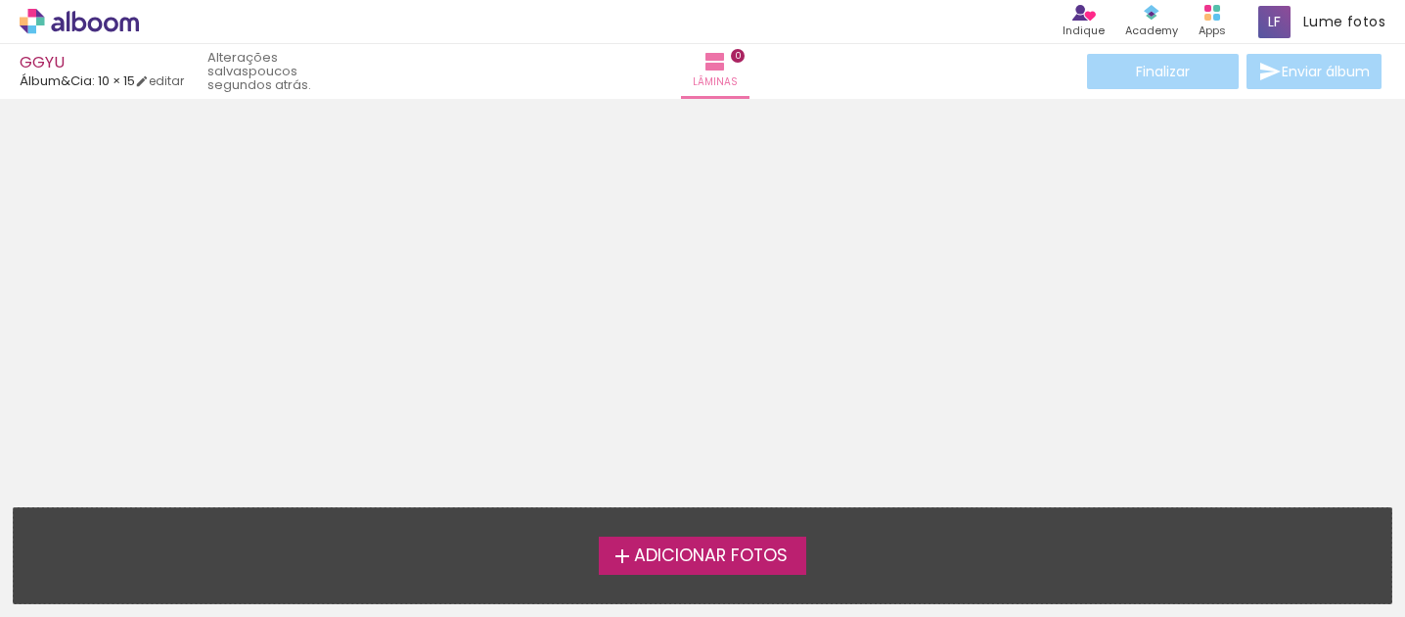
click at [699, 561] on span "Adicionar Fotos" at bounding box center [711, 556] width 154 height 18
click at [0, 0] on input "file" at bounding box center [0, 0] width 0 height 0
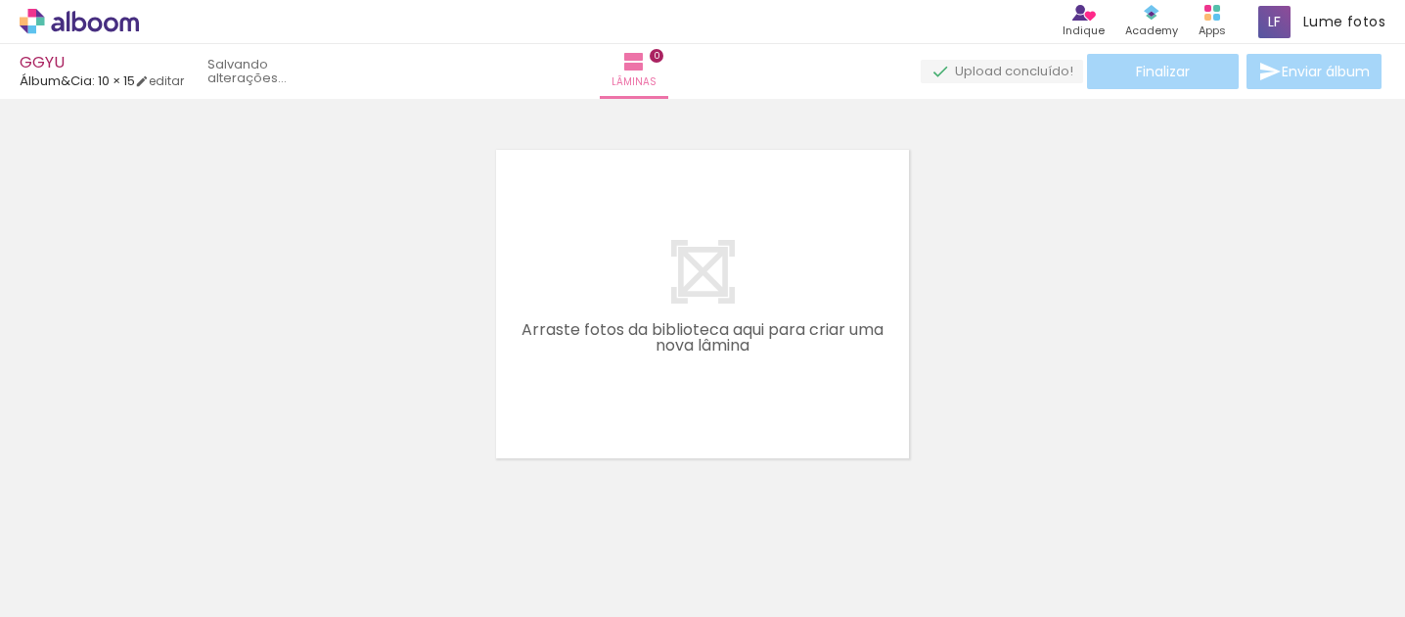
scroll to position [24, 0]
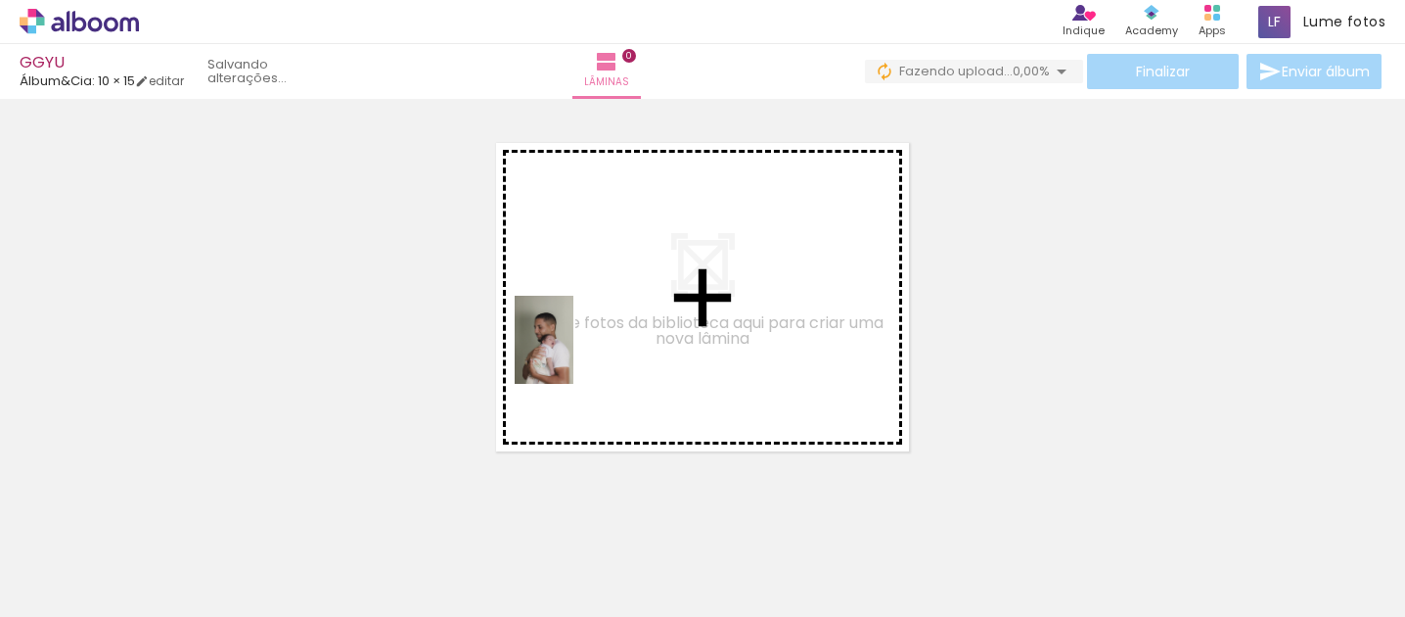
drag, startPoint x: 196, startPoint y: 569, endPoint x: 587, endPoint y: 358, distance: 444.4
click at [587, 358] on quentale-workspace at bounding box center [702, 308] width 1405 height 617
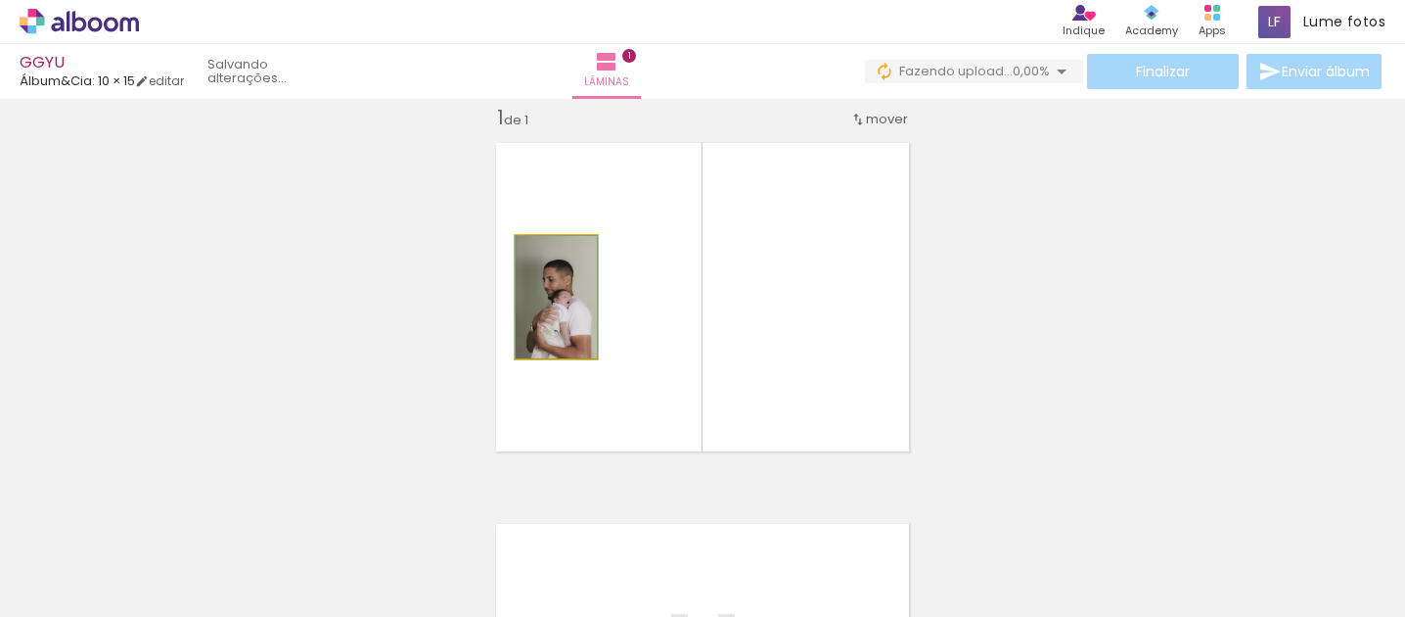
click at [549, 328] on quentale-photo at bounding box center [556, 297] width 81 height 122
drag, startPoint x: 549, startPoint y: 328, endPoint x: 605, endPoint y: 298, distance: 63.5
click at [605, 298] on quentale-layouter at bounding box center [702, 297] width 436 height 332
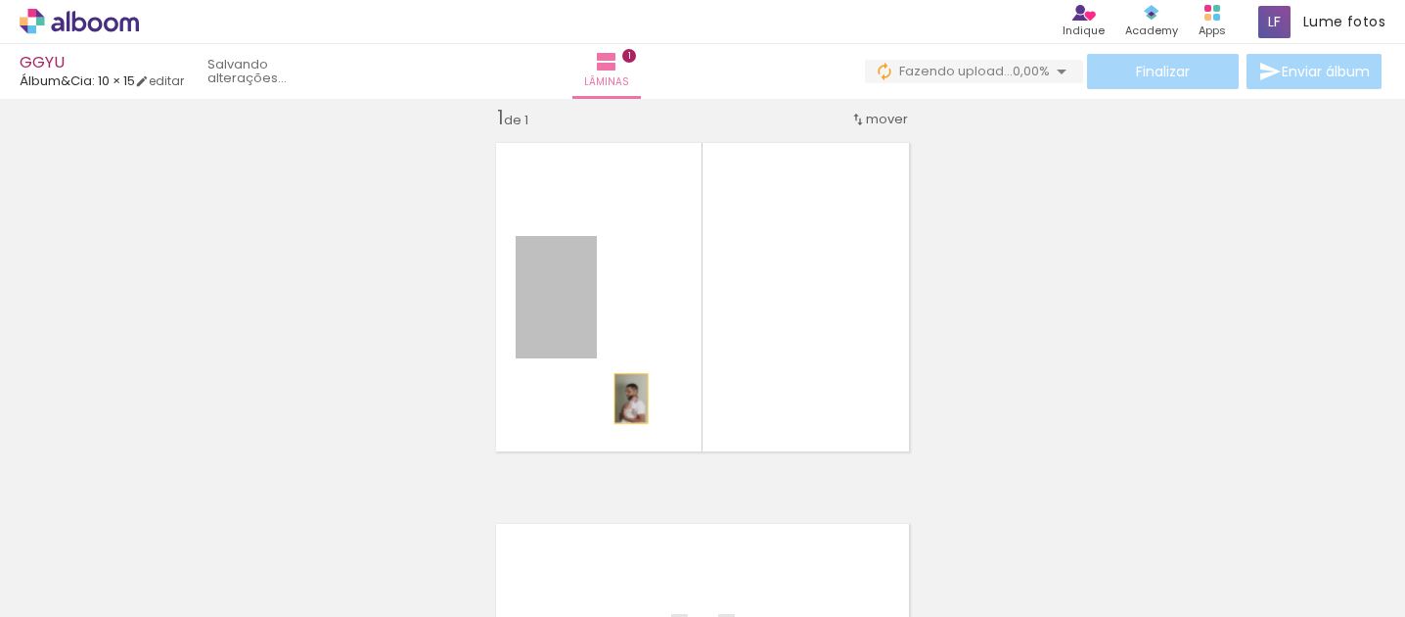
drag, startPoint x: 588, startPoint y: 353, endPoint x: 622, endPoint y: 386, distance: 47.1
click at [626, 390] on quentale-layouter at bounding box center [702, 297] width 436 height 332
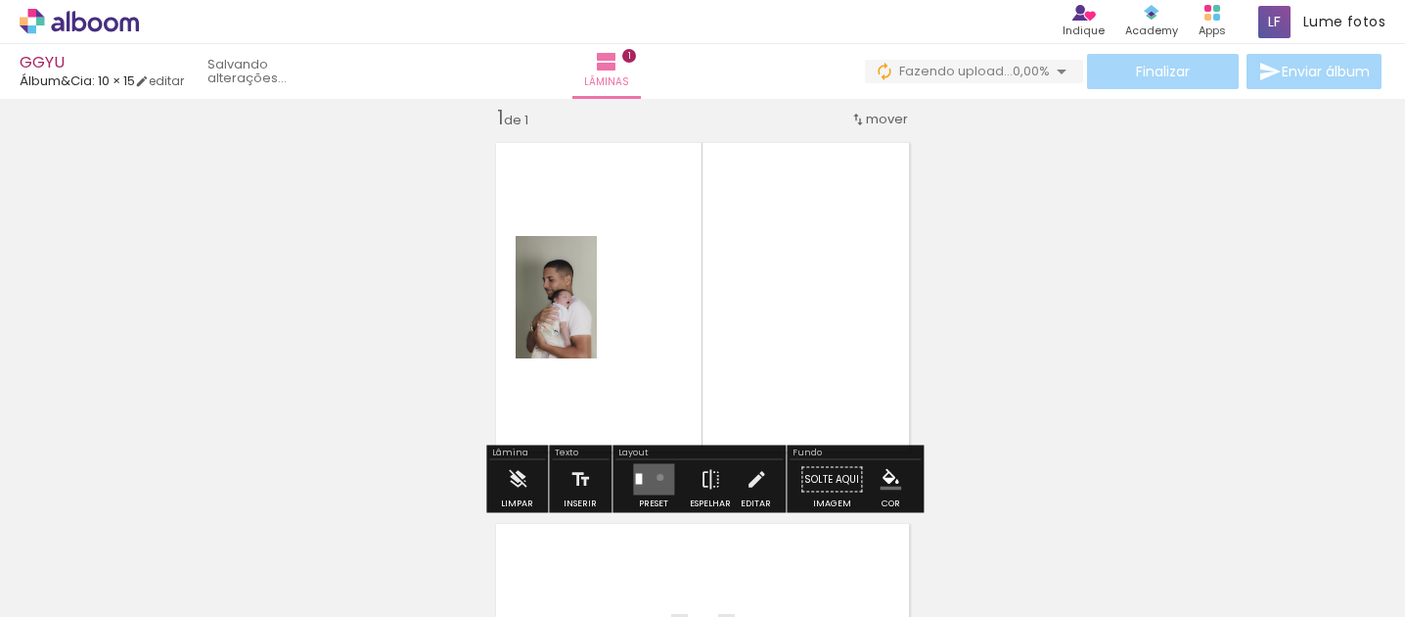
click at [656, 477] on quentale-layouter at bounding box center [653, 479] width 41 height 31
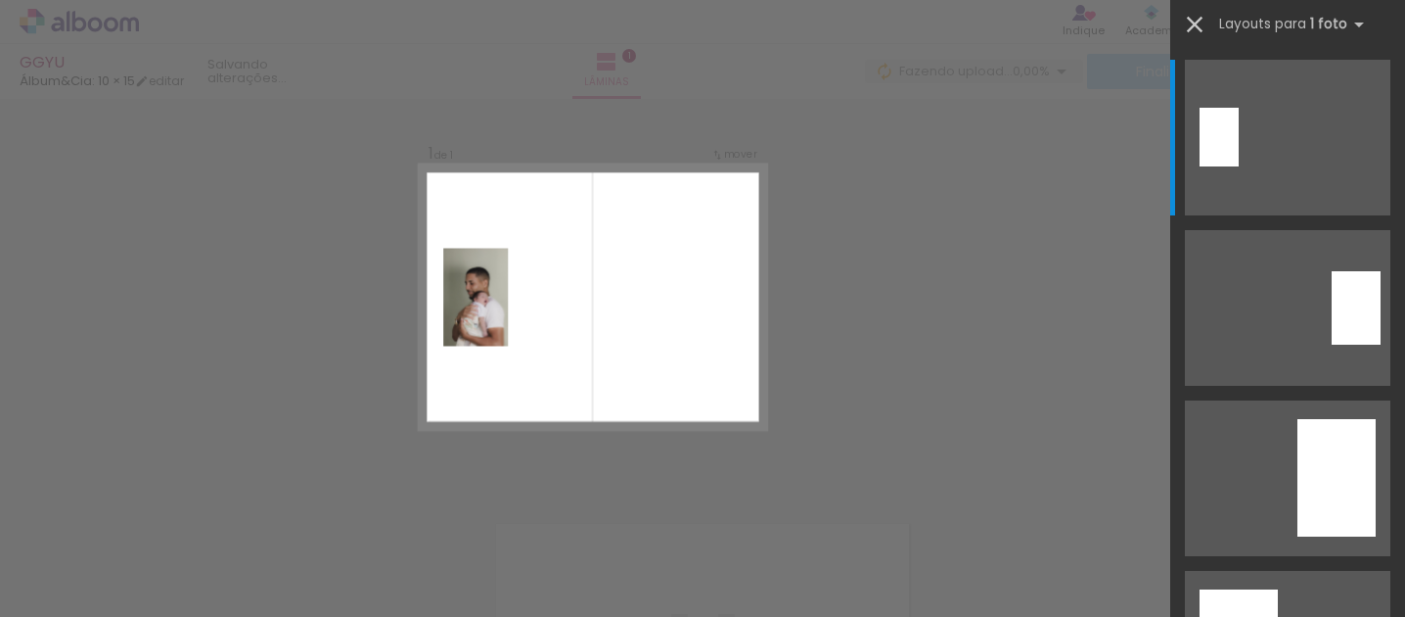
click at [1190, 26] on iron-icon at bounding box center [1194, 24] width 27 height 27
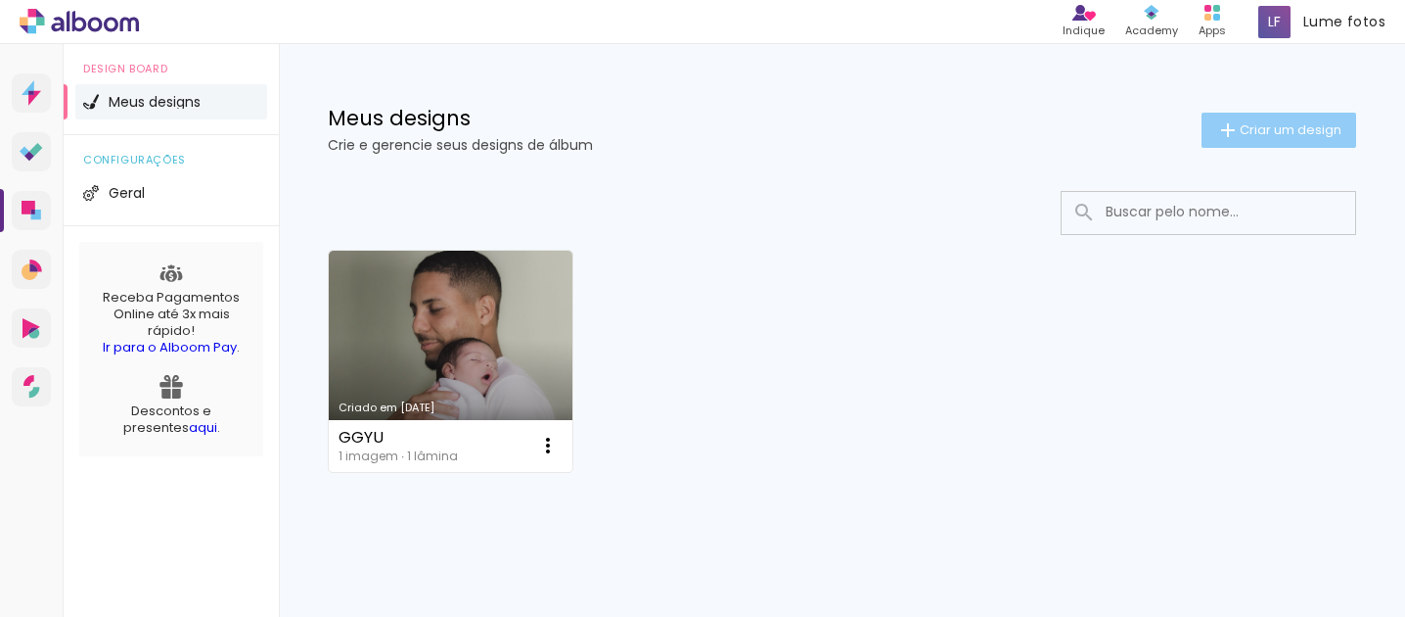
click at [1242, 136] on span "Criar um design" at bounding box center [1291, 129] width 102 height 13
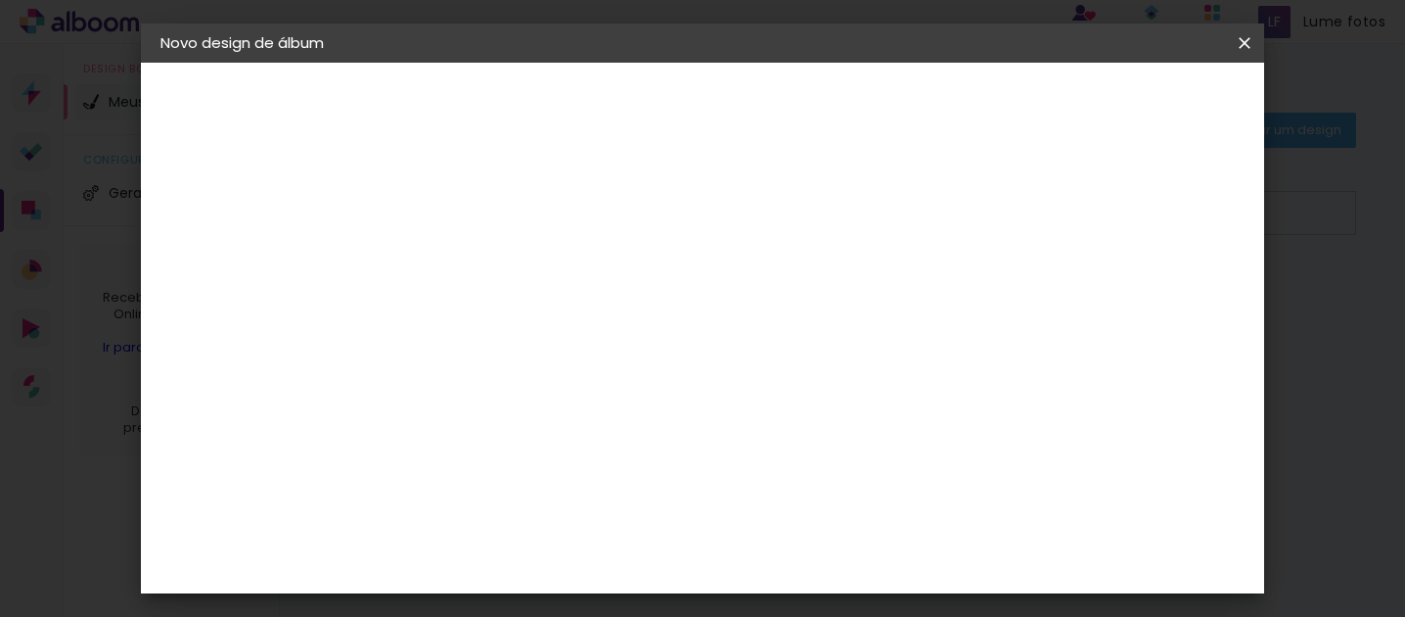
click at [481, 252] on input at bounding box center [481, 263] width 0 height 30
type input "hyygu"
type paper-input "hyygu"
click at [0, 0] on slot "Avançar" at bounding box center [0, 0] width 0 height 0
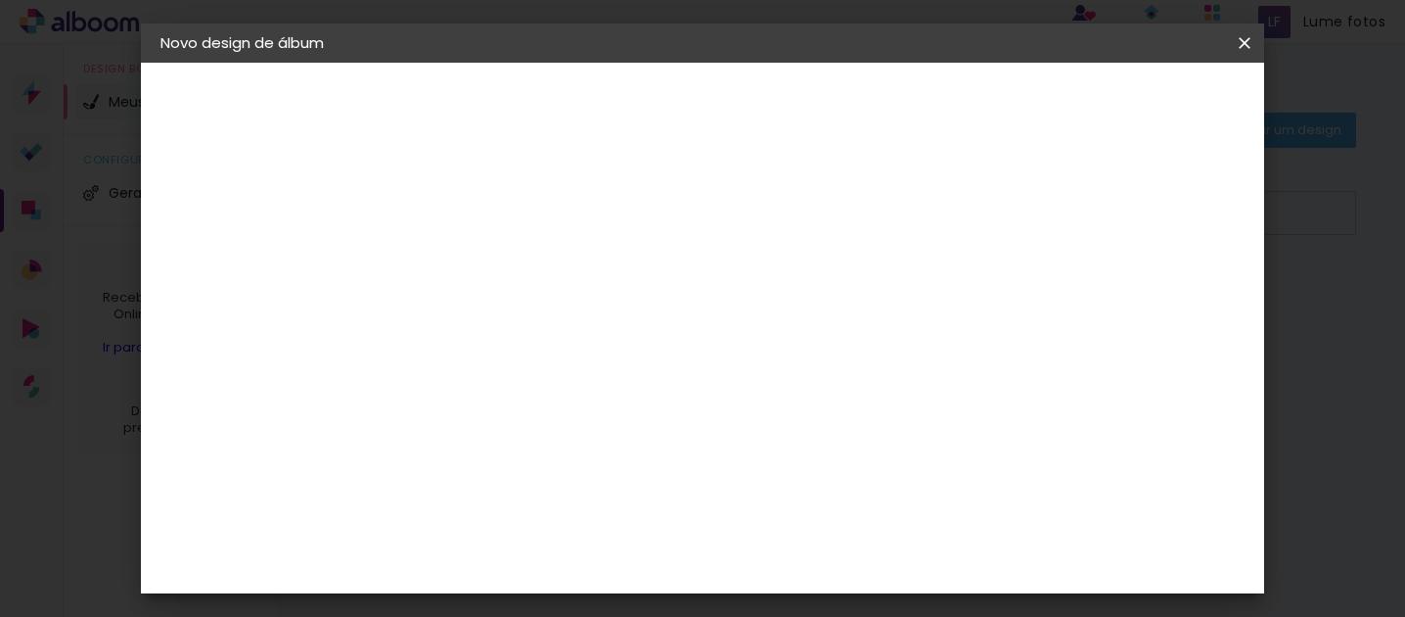
click at [567, 308] on paper-item "Ágata" at bounding box center [530, 297] width 211 height 43
click at [847, 115] on paper-button "Avançar" at bounding box center [799, 103] width 96 height 33
click at [580, 356] on div at bounding box center [531, 357] width 100 height 2
click at [848, 375] on paper-item "Book" at bounding box center [829, 363] width 391 height 39
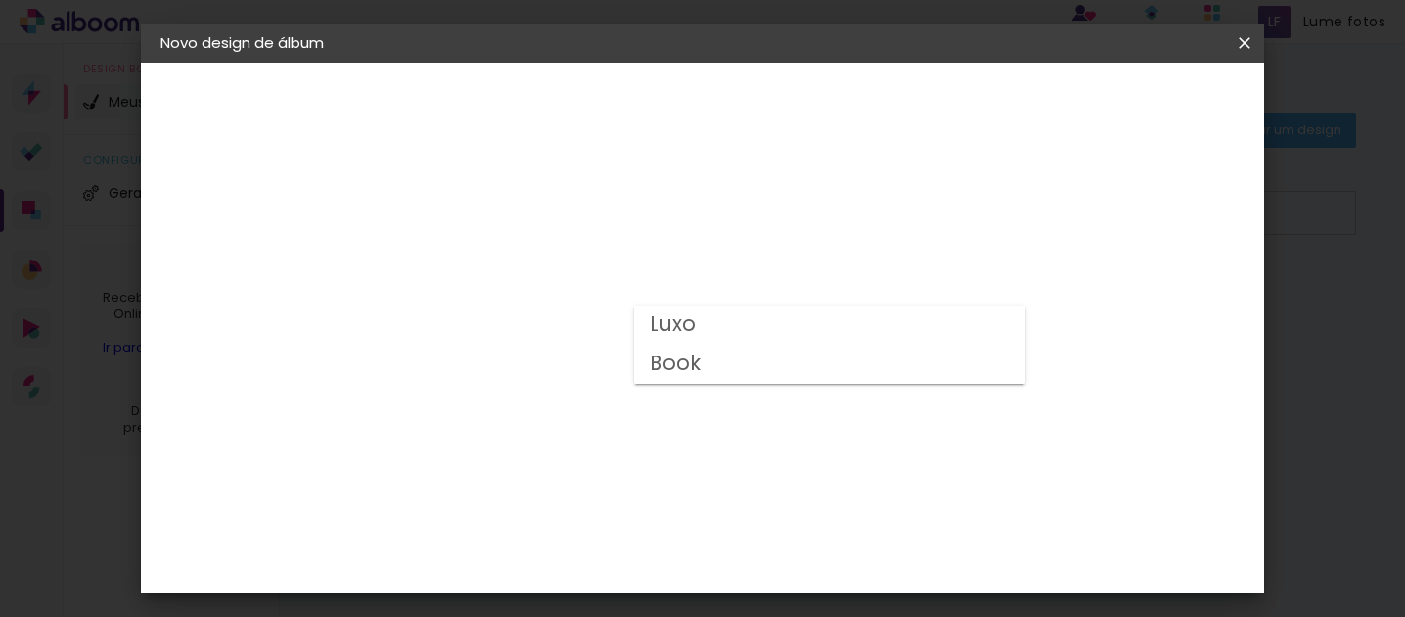
type input "Book"
click at [685, 400] on span "15 × 21 cm" at bounding box center [649, 405] width 72 height 40
click at [0, 0] on slot "Avançar" at bounding box center [0, 0] width 0 height 0
click at [634, 413] on div at bounding box center [596, 389] width 76 height 50
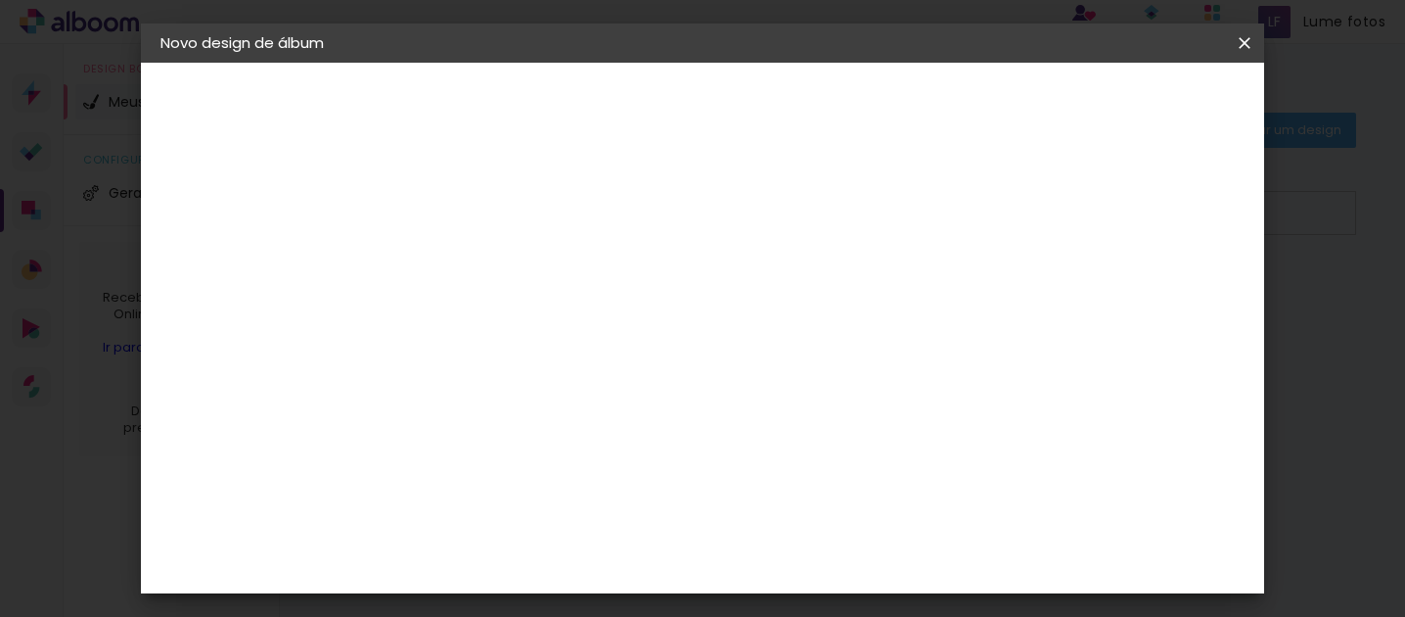
click at [634, 405] on div at bounding box center [596, 389] width 76 height 50
type input "1"
type paper-input "1"
click at [490, 213] on input "1" at bounding box center [466, 211] width 68 height 24
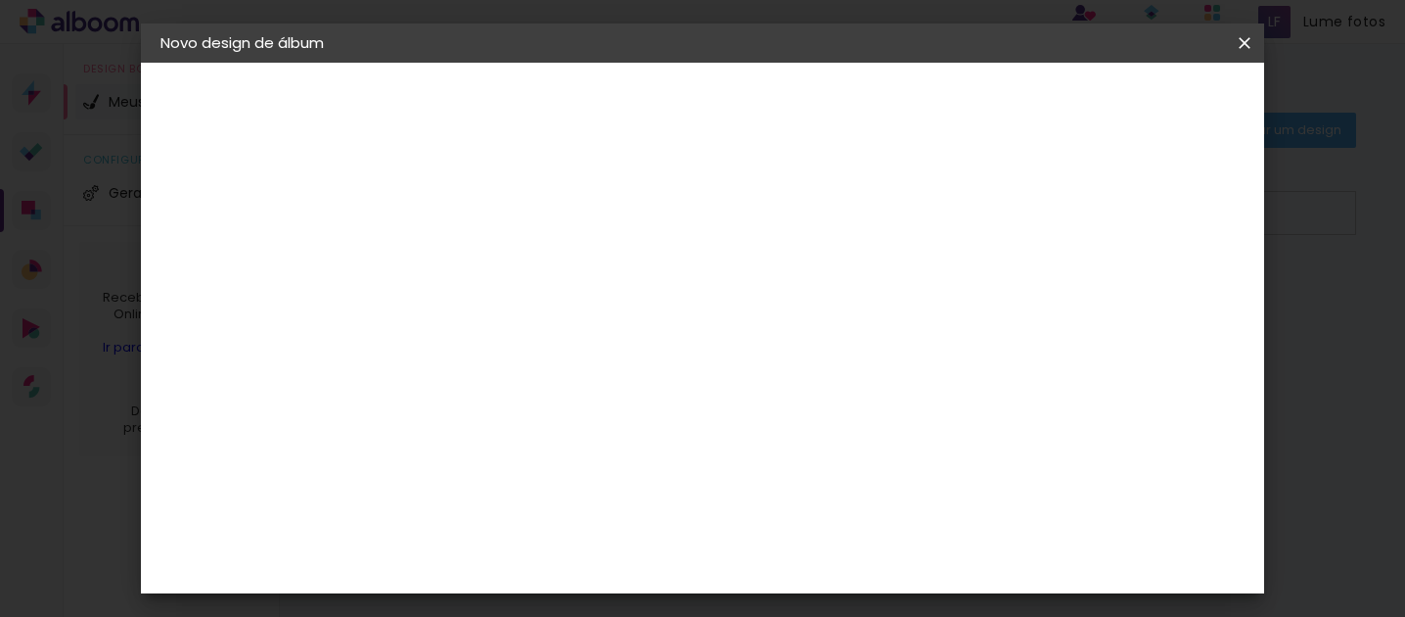
type input "0"
type paper-input "0"
click at [490, 213] on input "0" at bounding box center [466, 211] width 68 height 24
type input "0"
click at [490, 213] on input "0" at bounding box center [466, 211] width 68 height 24
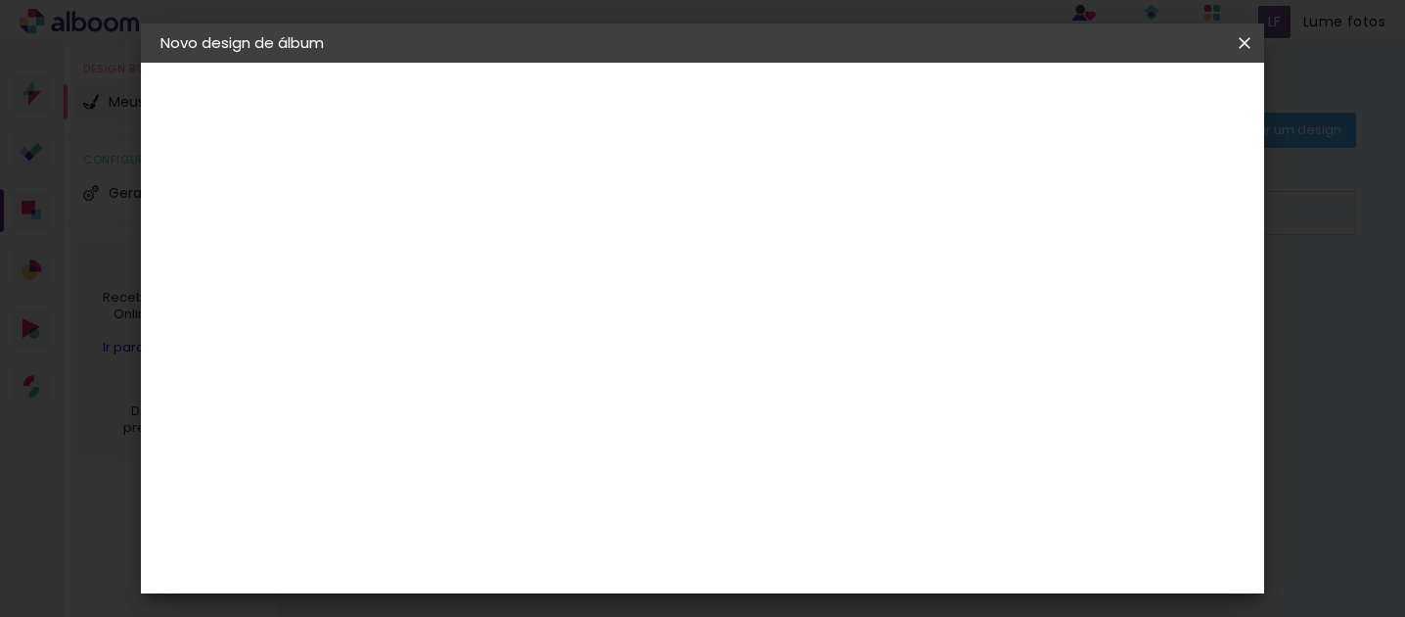
click at [946, 207] on div "Mostrar sangria" at bounding box center [881, 212] width 130 height 24
type paper-checkbox "on"
click at [780, 432] on quentale-layouter at bounding box center [685, 415] width 365 height 129
drag, startPoint x: 901, startPoint y: 414, endPoint x: 953, endPoint y: 413, distance: 51.9
click at [868, 414] on quentale-layouter at bounding box center [685, 415] width 365 height 129
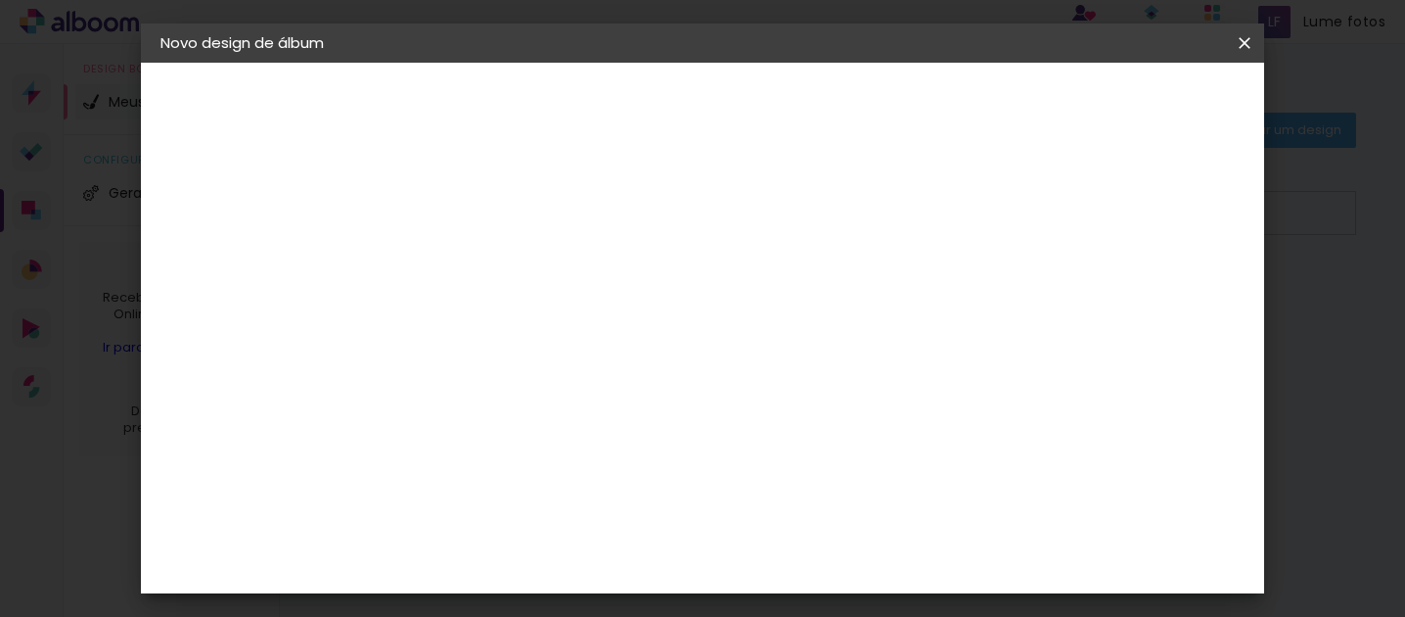
click at [926, 106] on span "Iniciar design" at bounding box center [885, 110] width 81 height 27
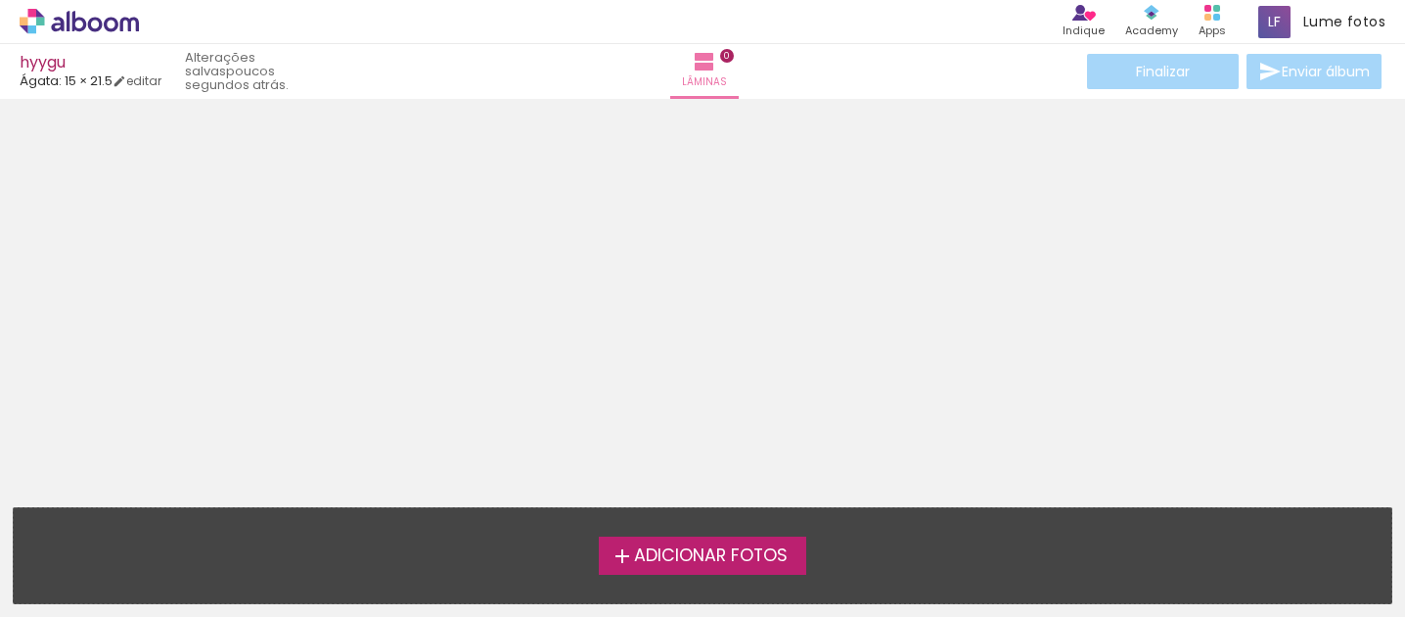
click at [716, 557] on span "Adicionar Fotos" at bounding box center [711, 556] width 154 height 18
click at [0, 0] on input "file" at bounding box center [0, 0] width 0 height 0
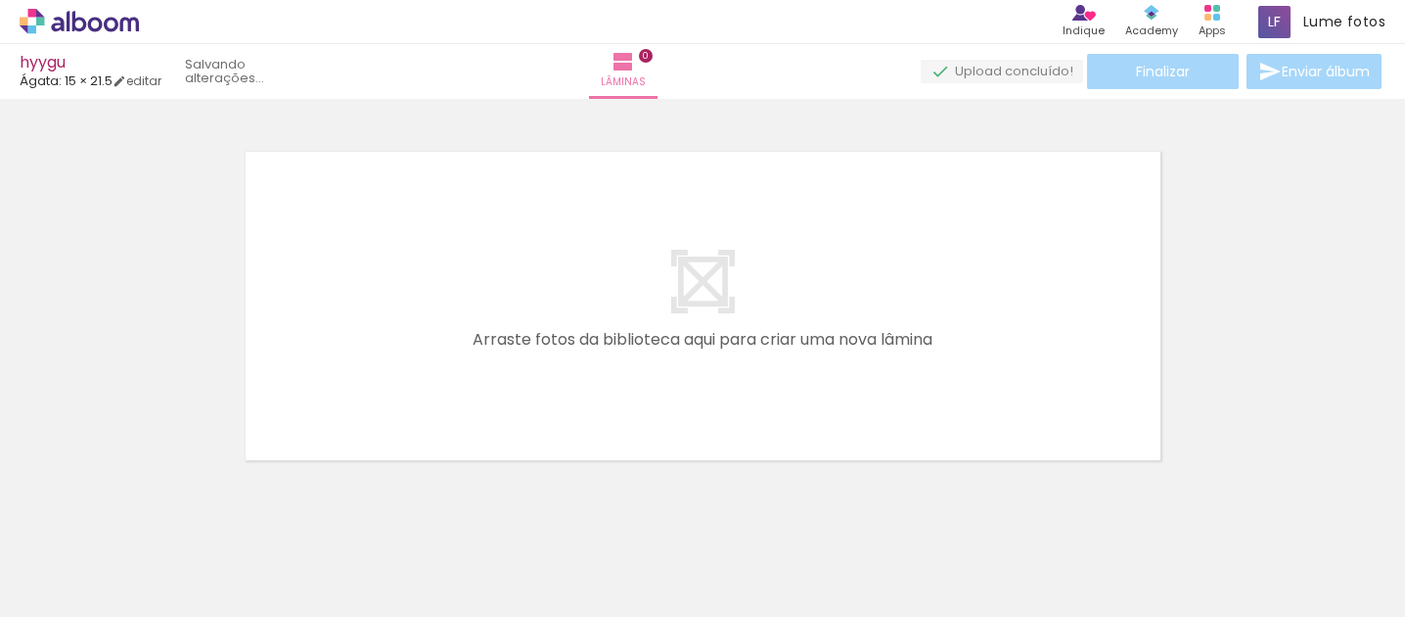
scroll to position [24, 0]
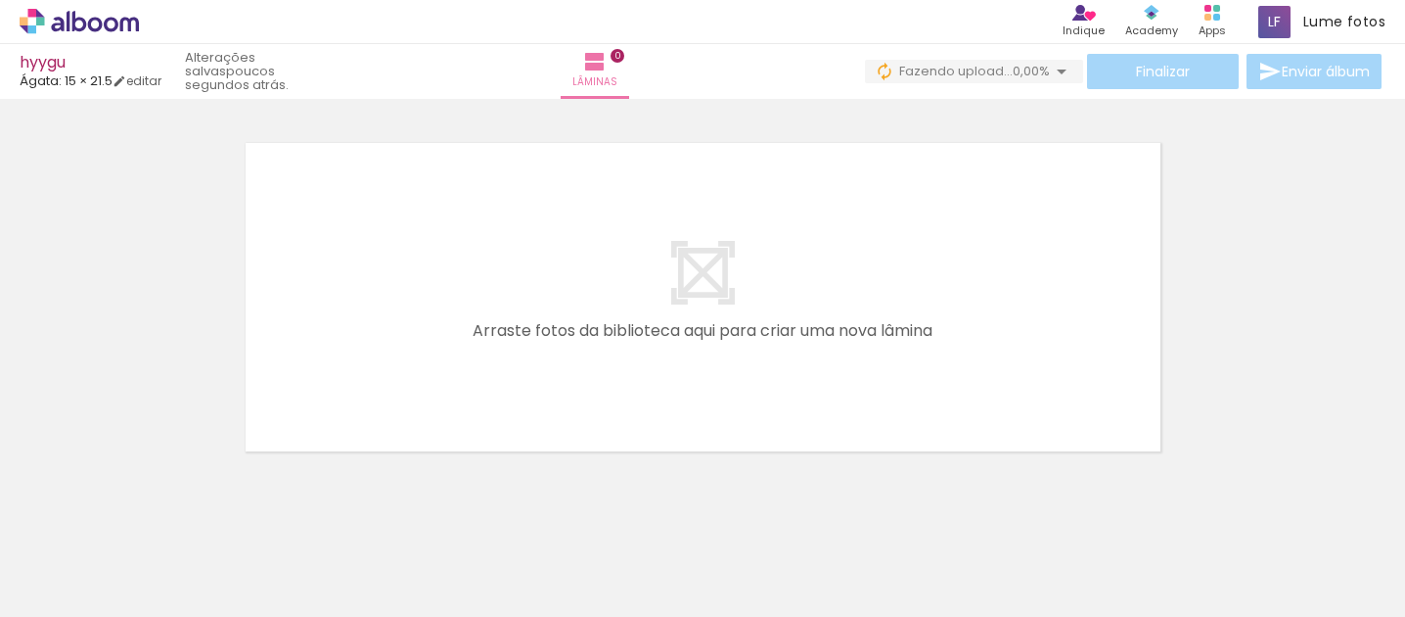
click at [696, 326] on quentale-layouter at bounding box center [703, 297] width 939 height 332
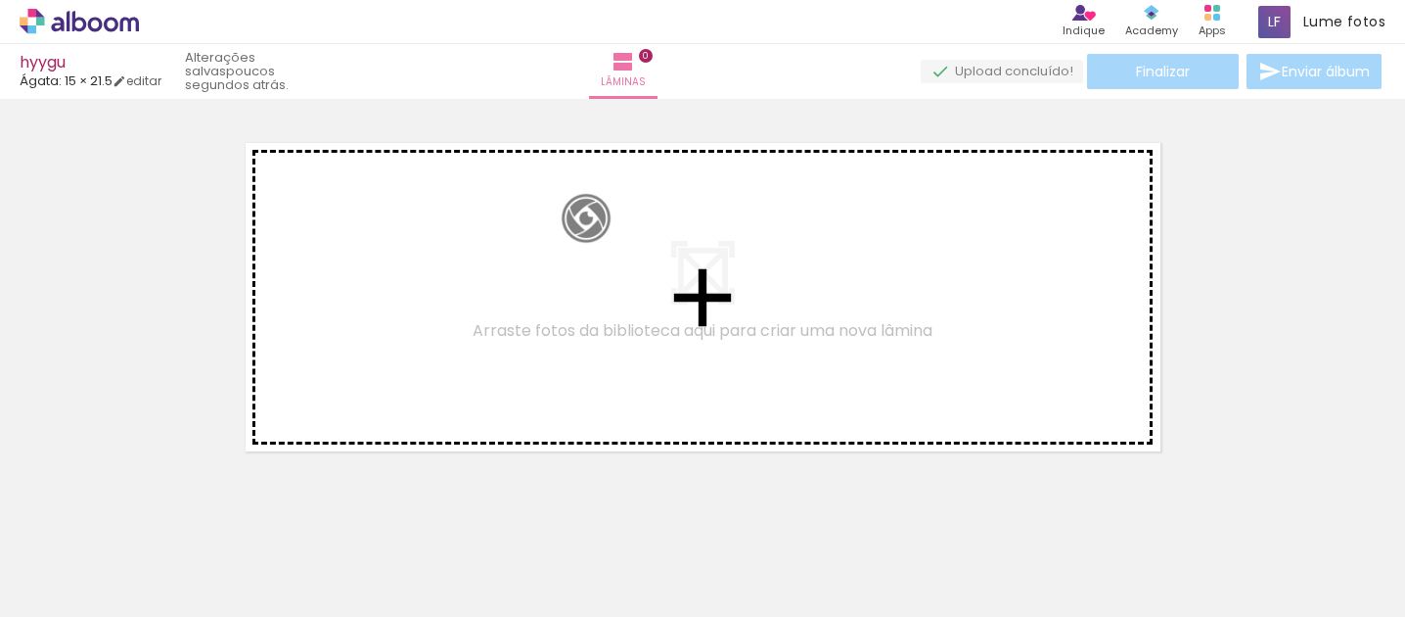
drag, startPoint x: 233, startPoint y: 539, endPoint x: 601, endPoint y: 233, distance: 478.8
click at [601, 233] on quentale-workspace at bounding box center [702, 308] width 1405 height 617
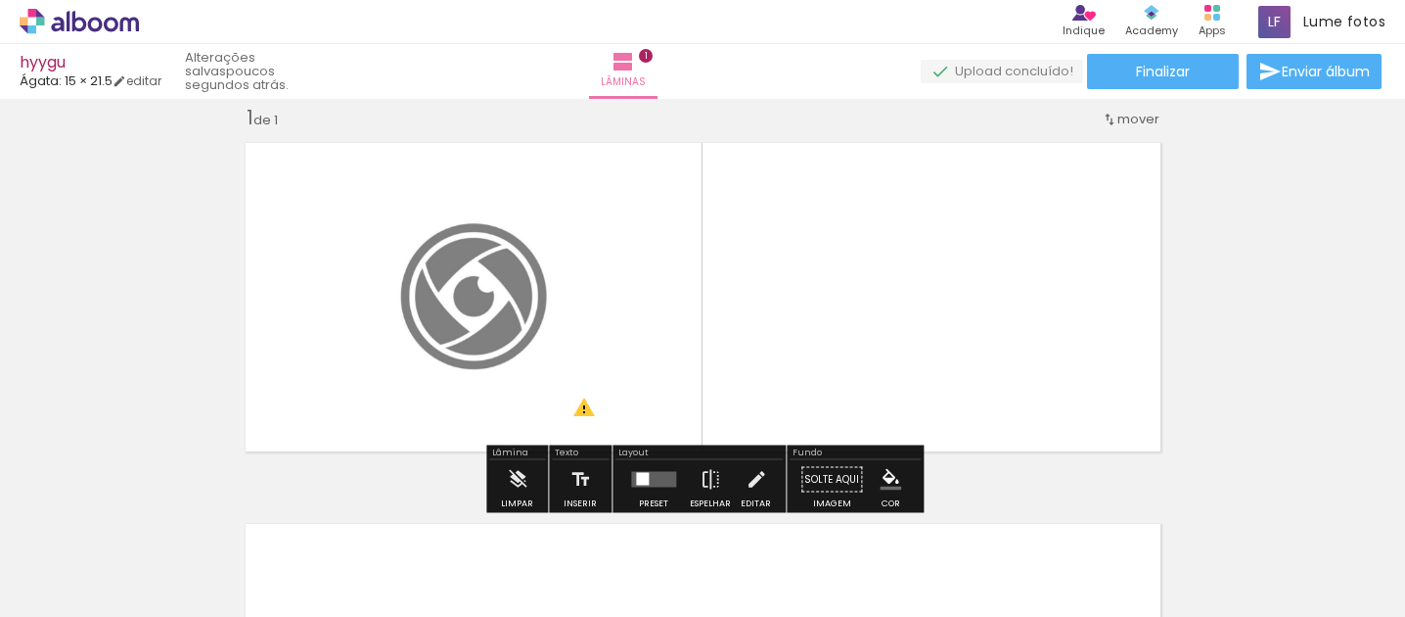
click at [610, 298] on quentale-layouter at bounding box center [703, 297] width 939 height 332
click at [641, 488] on div at bounding box center [653, 479] width 53 height 39
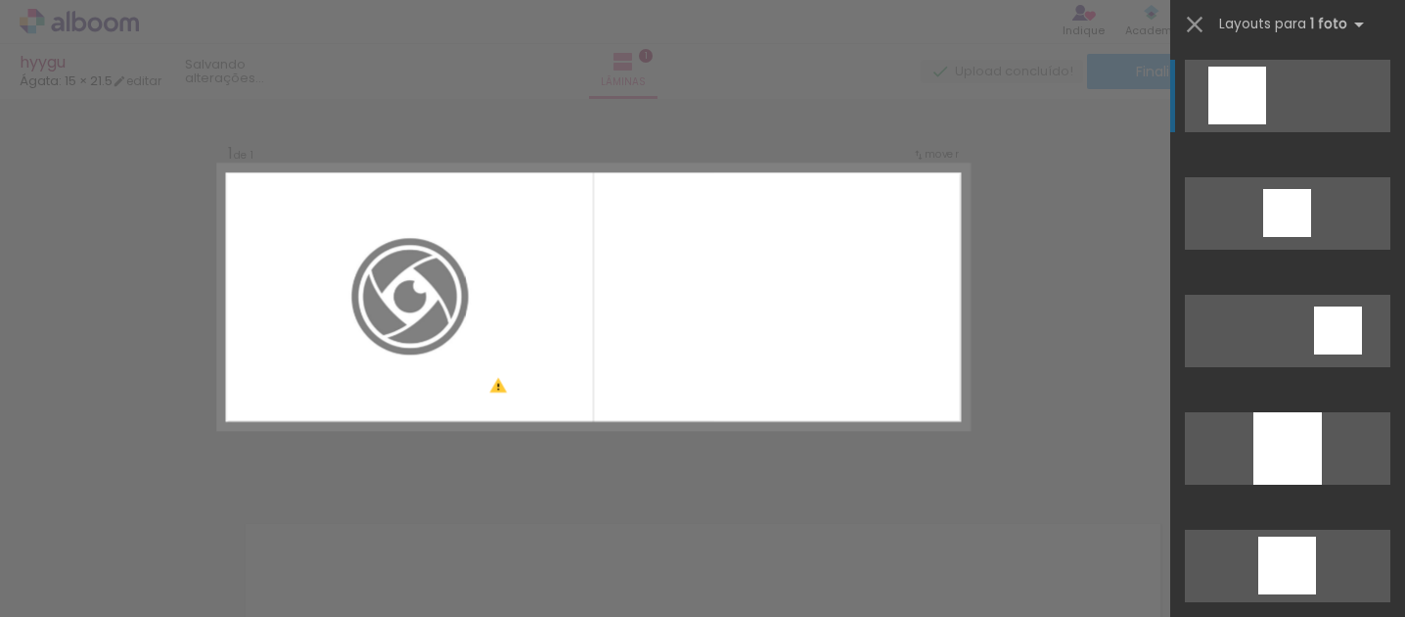
scroll to position [0, 0]
click at [1289, 109] on quentale-layouter at bounding box center [1288, 96] width 206 height 72
click at [1251, 90] on div at bounding box center [1238, 96] width 58 height 58
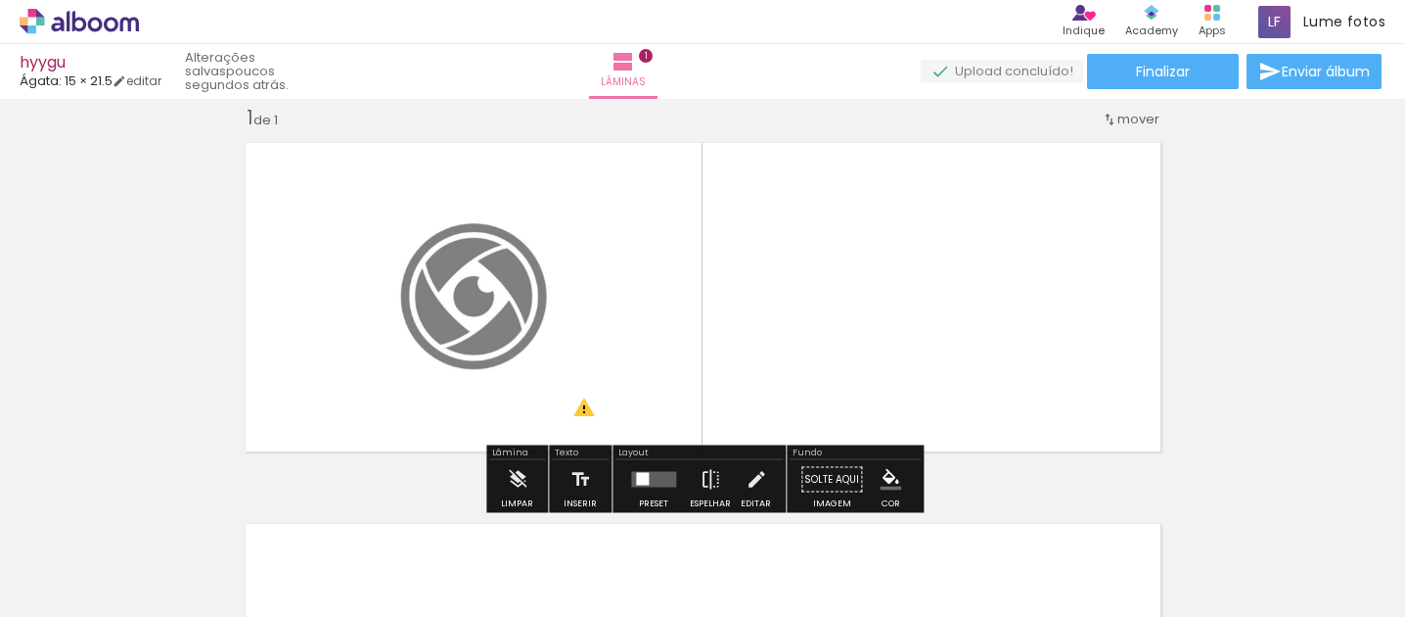
click at [55, 589] on span "Adicionar Fotos" at bounding box center [69, 590] width 59 height 22
click at [0, 0] on input "file" at bounding box center [0, 0] width 0 height 0
